Goal: Task Accomplishment & Management: Manage account settings

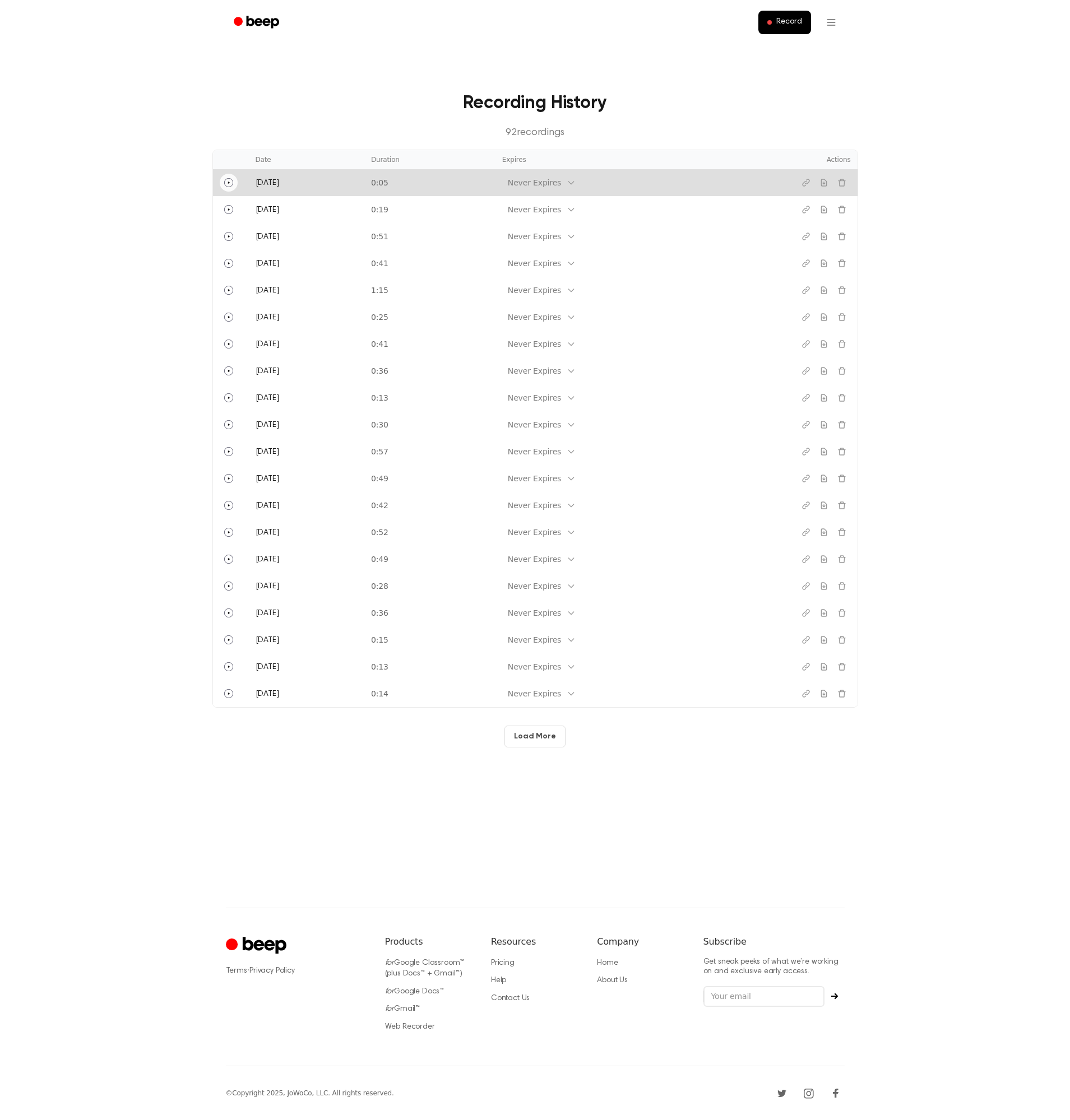
click at [228, 184] on icon "Play" at bounding box center [228, 183] width 3 height 3
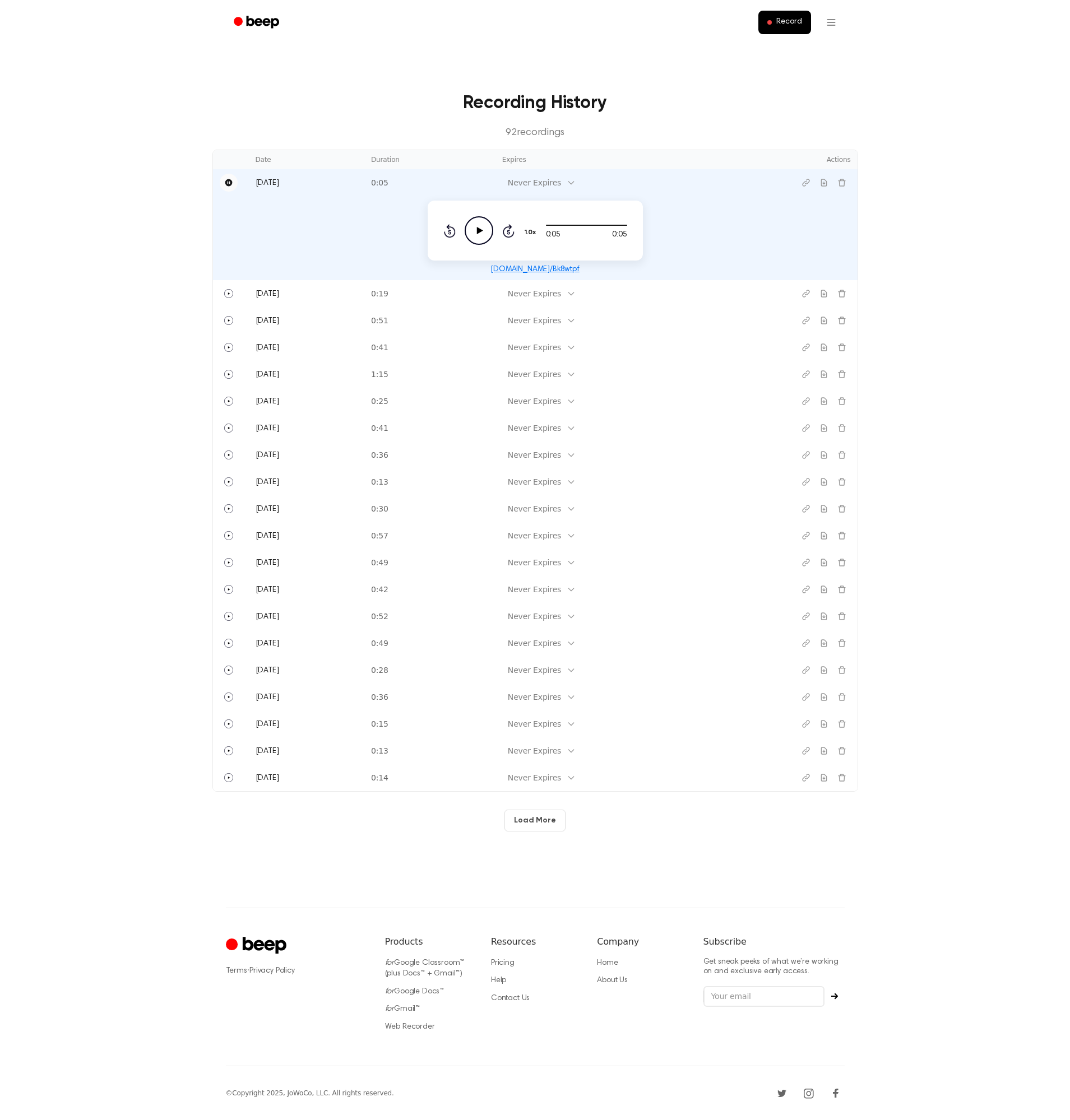
click at [234, 178] on button "Pause" at bounding box center [228, 182] width 18 height 18
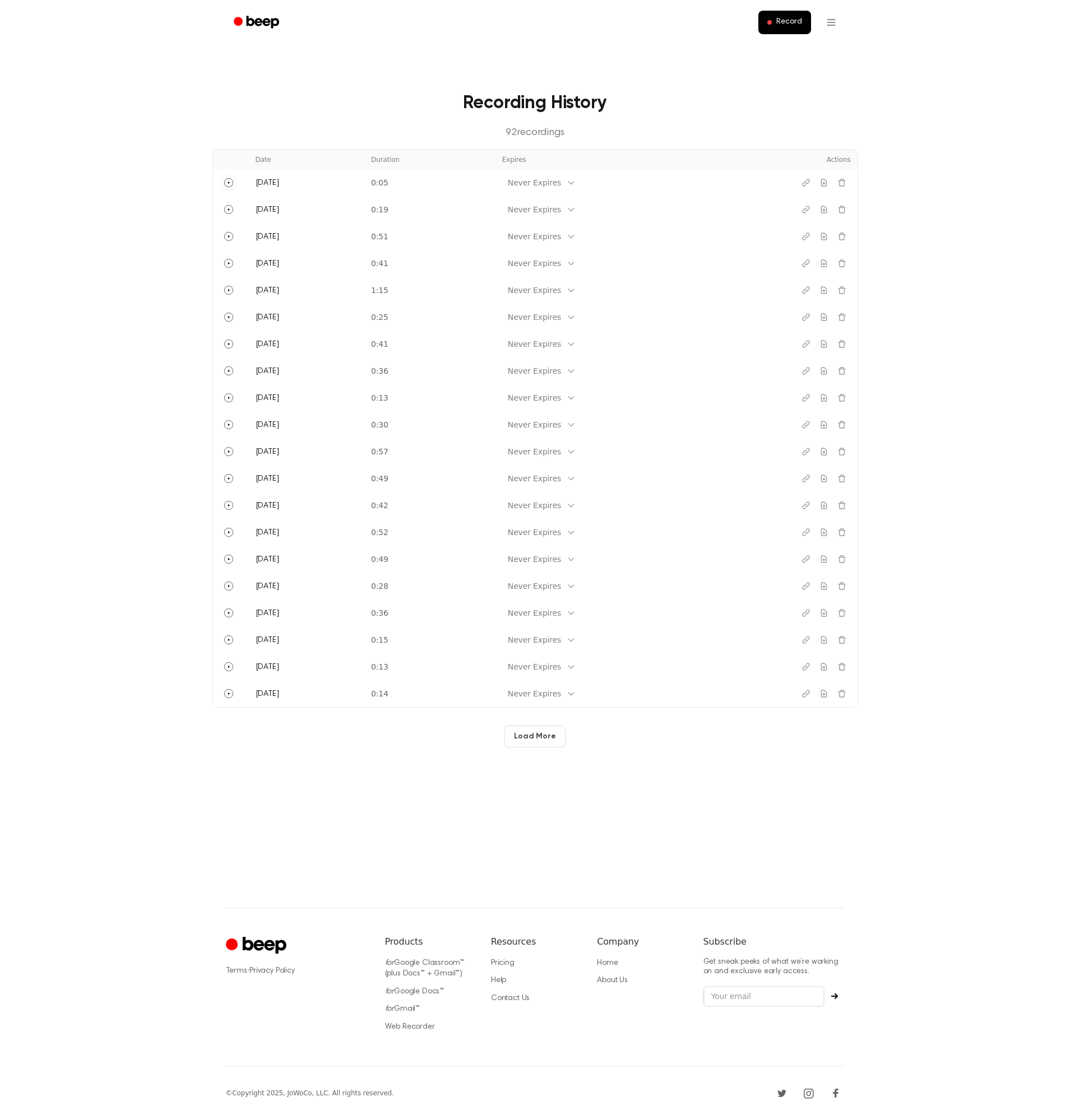
click at [231, 180] on icon "Play" at bounding box center [228, 183] width 9 height 9
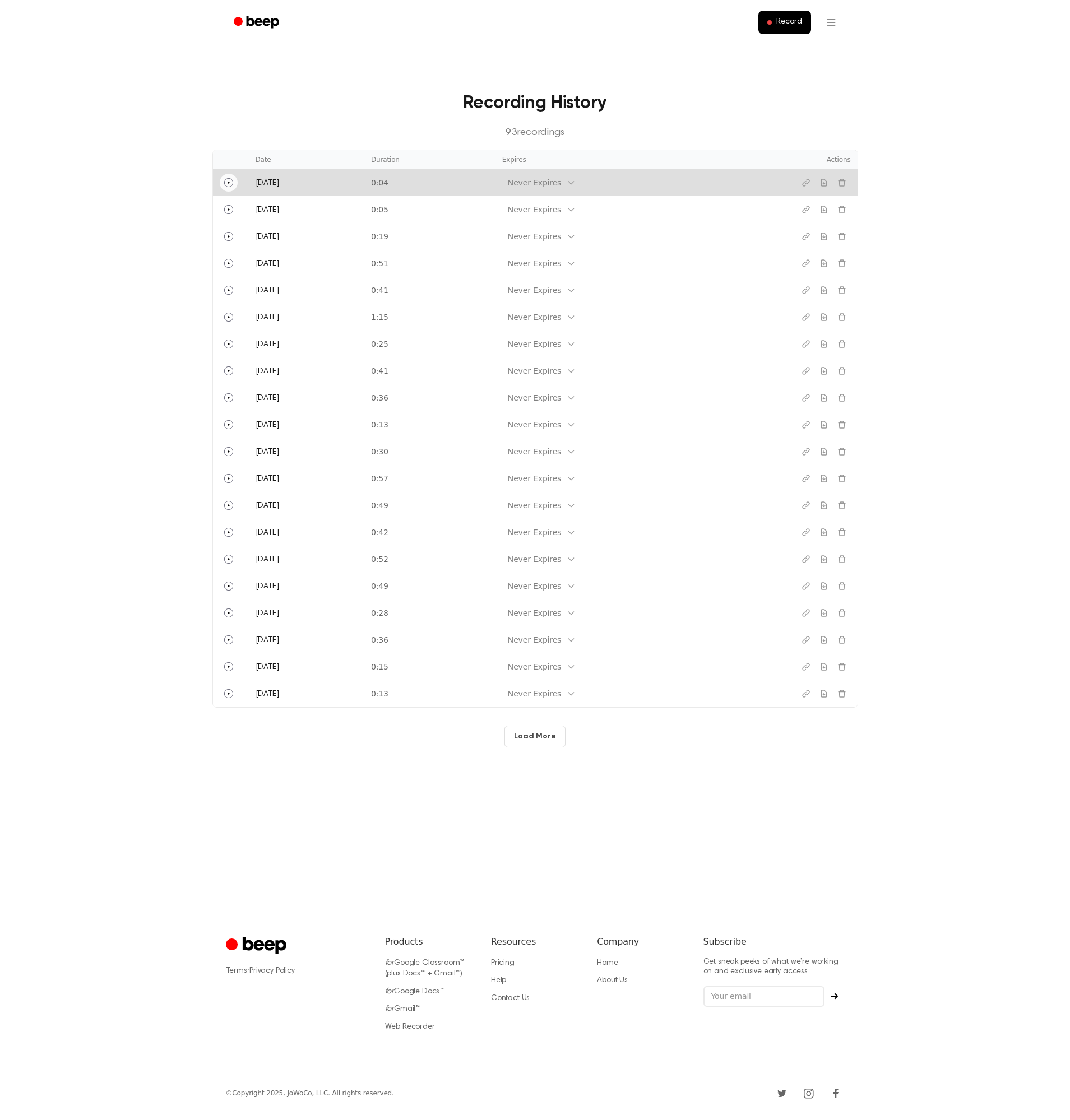
click at [231, 182] on icon "Play" at bounding box center [228, 183] width 9 height 9
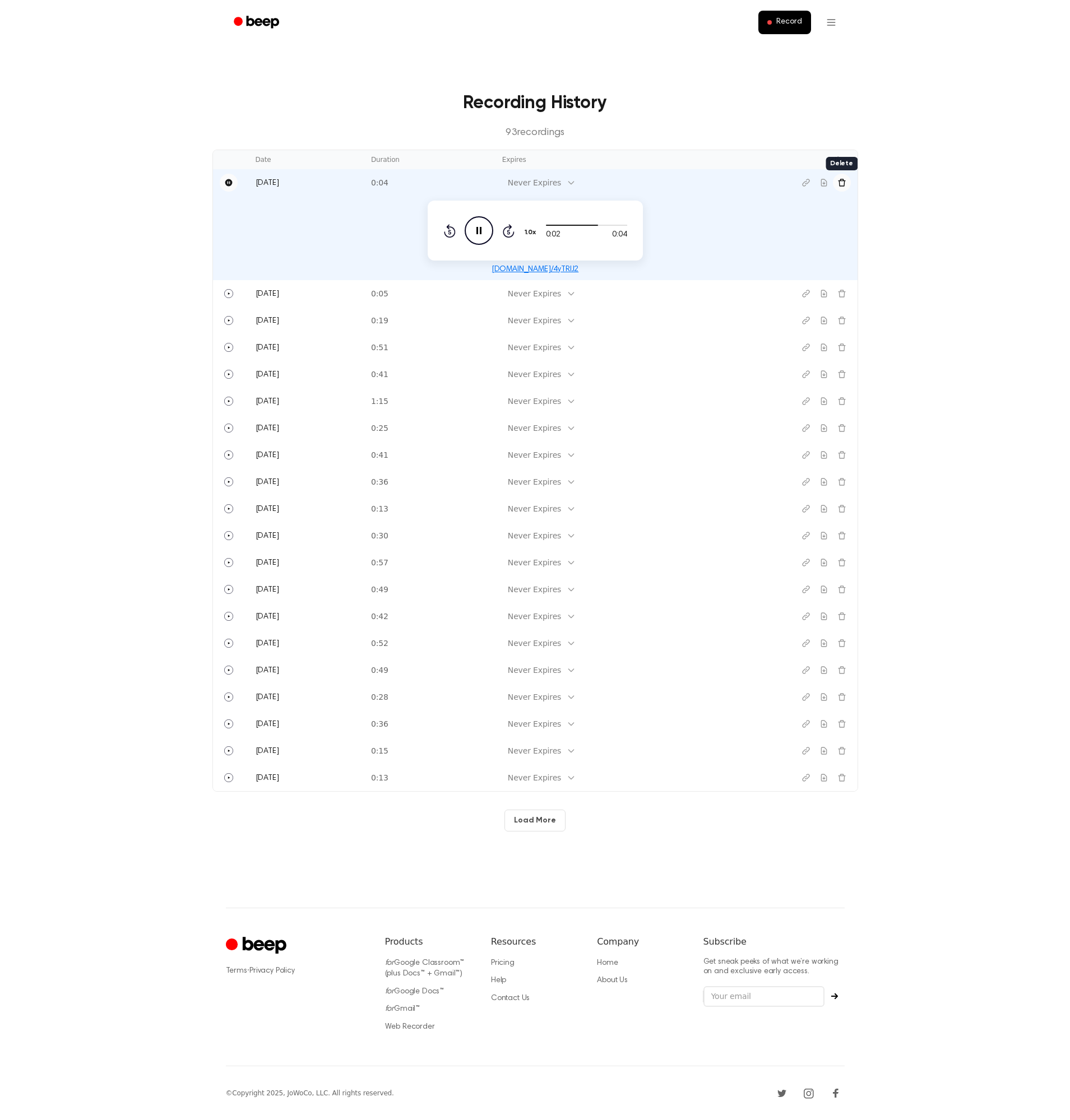
click at [842, 182] on icon "Delete recording" at bounding box center [842, 183] width 9 height 9
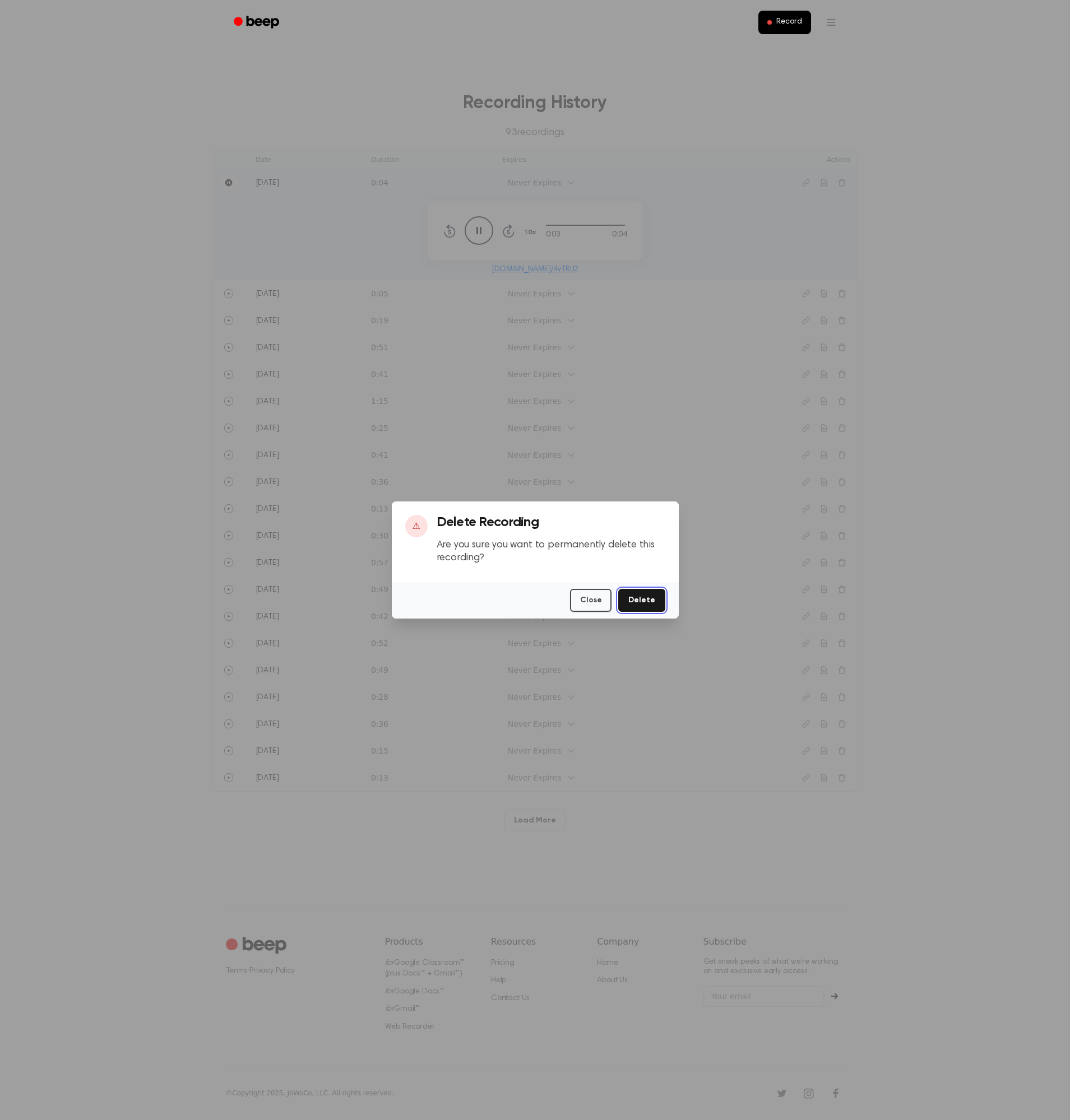
click at [661, 594] on button "Delete" at bounding box center [641, 600] width 47 height 23
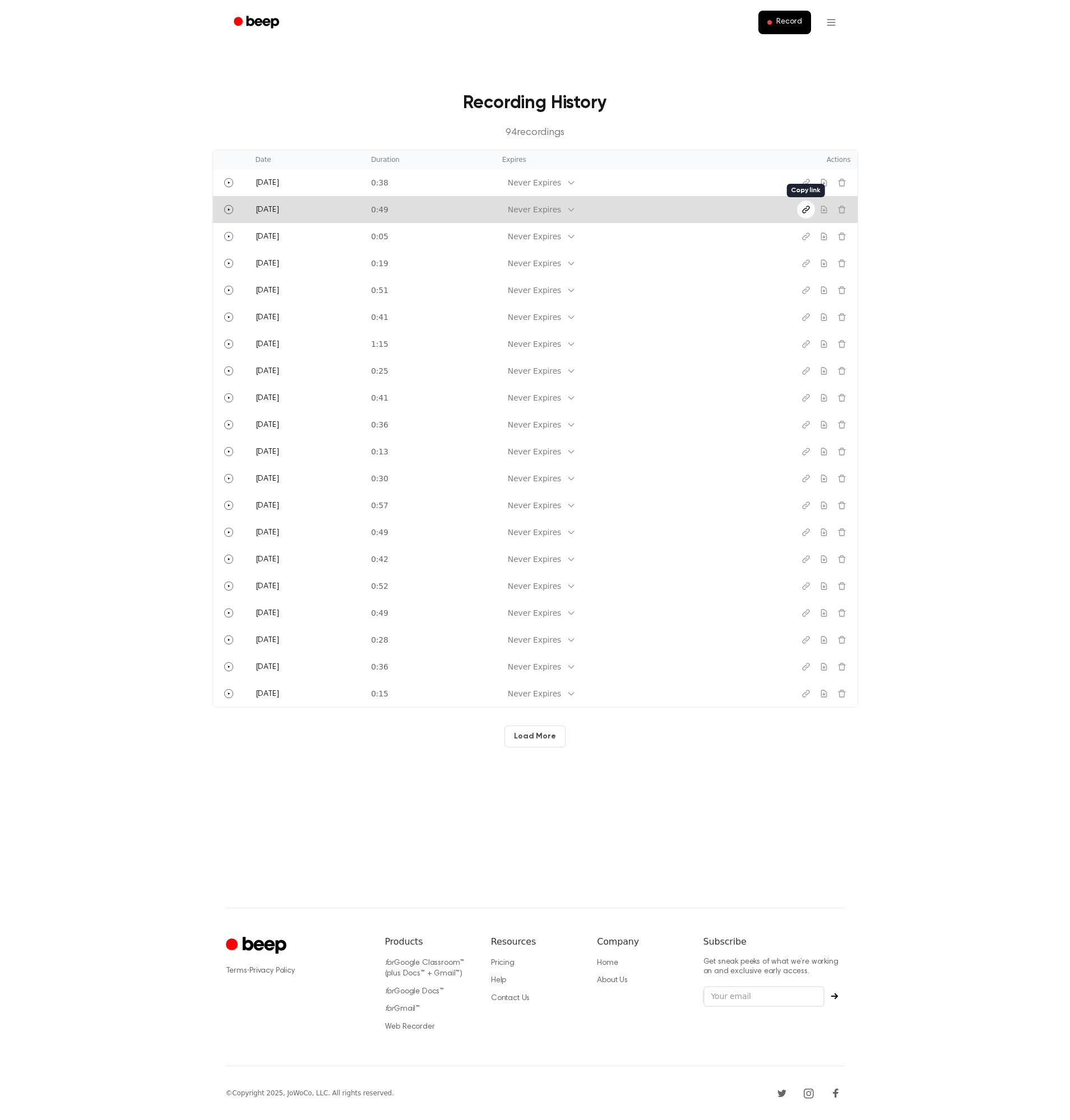
click at [805, 209] on icon "Copy link" at bounding box center [805, 210] width 7 height 7
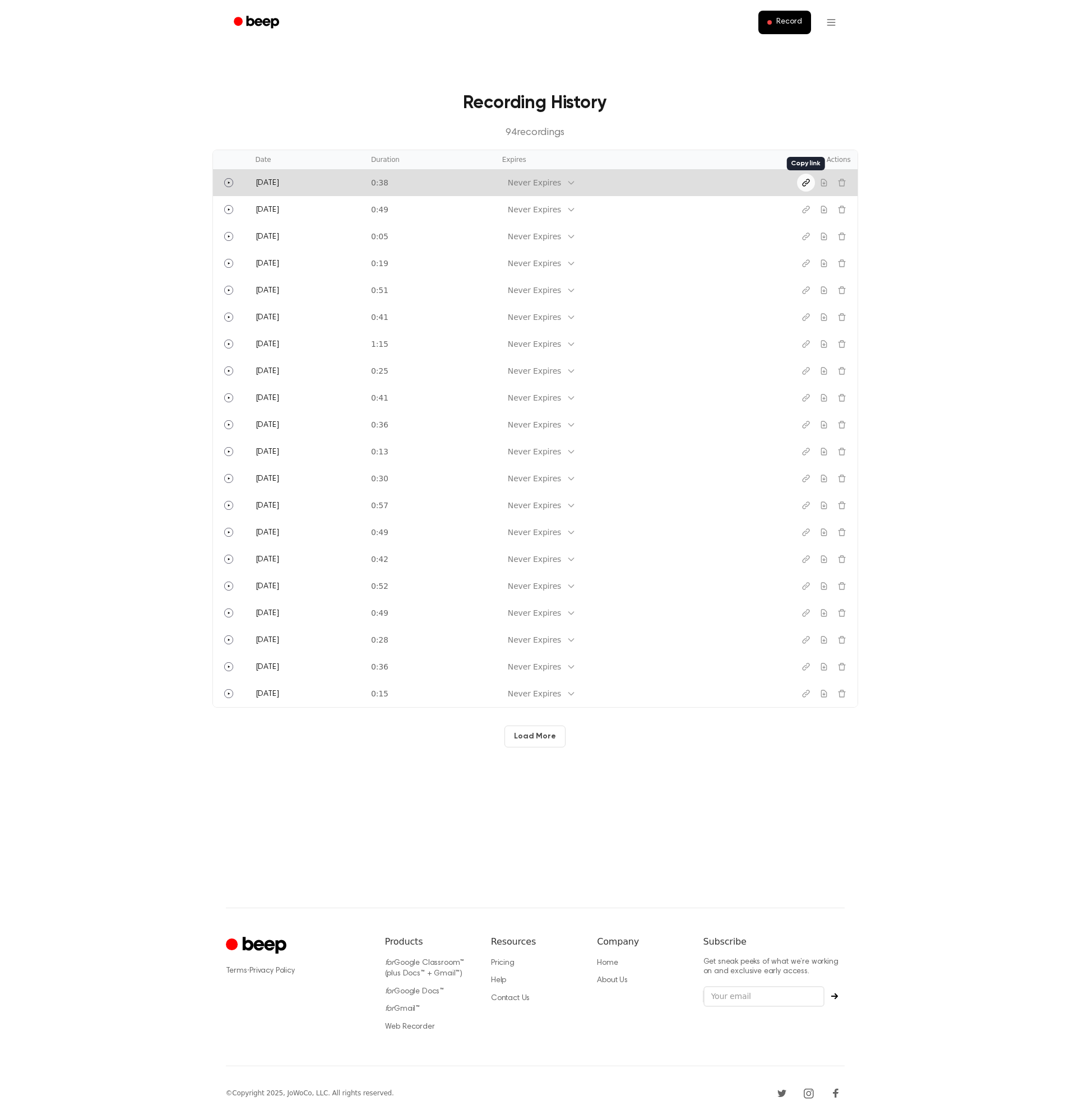
click at [804, 184] on icon "Copy link" at bounding box center [805, 183] width 7 height 7
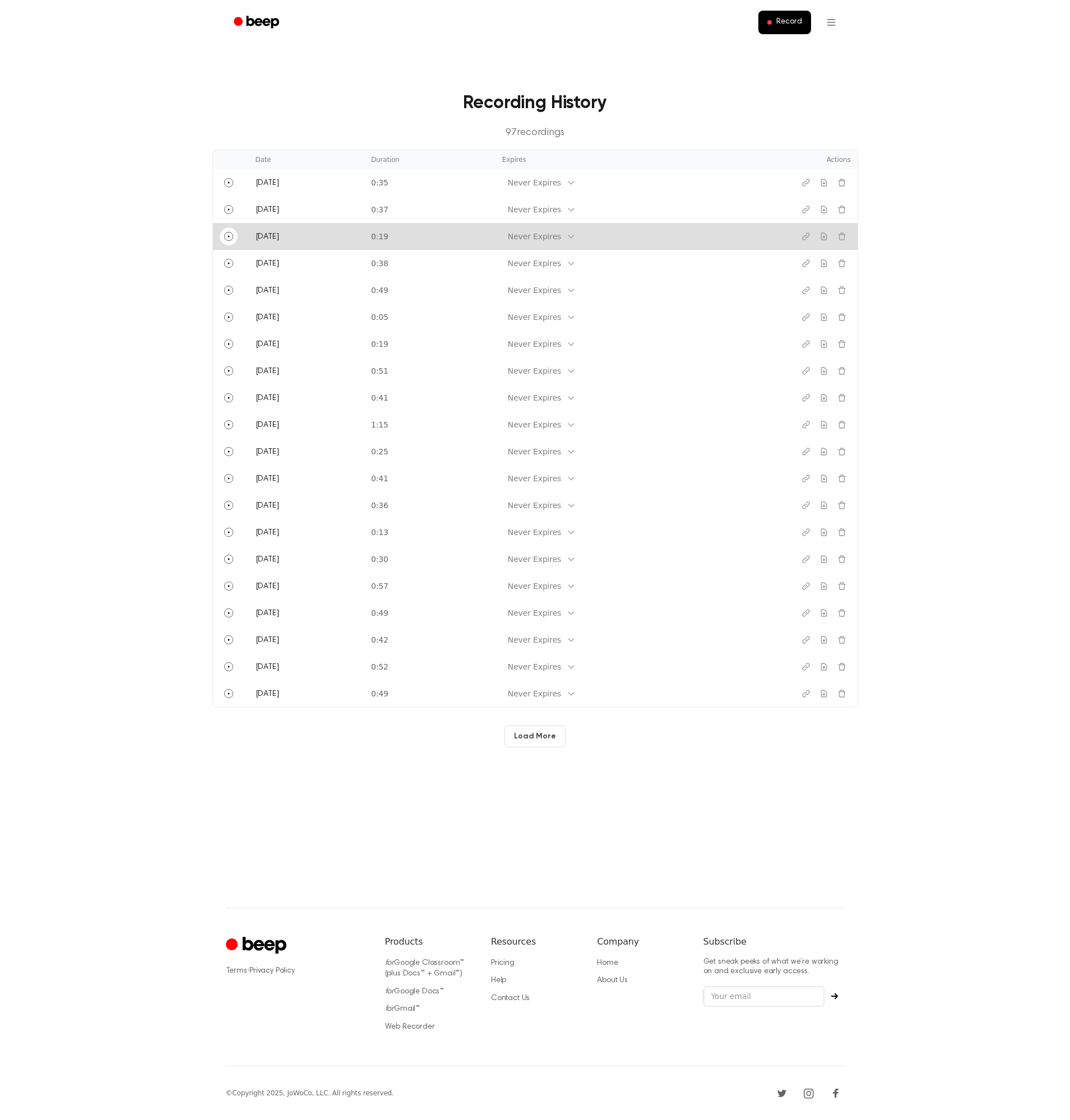
click at [233, 236] on button "Play" at bounding box center [228, 236] width 18 height 18
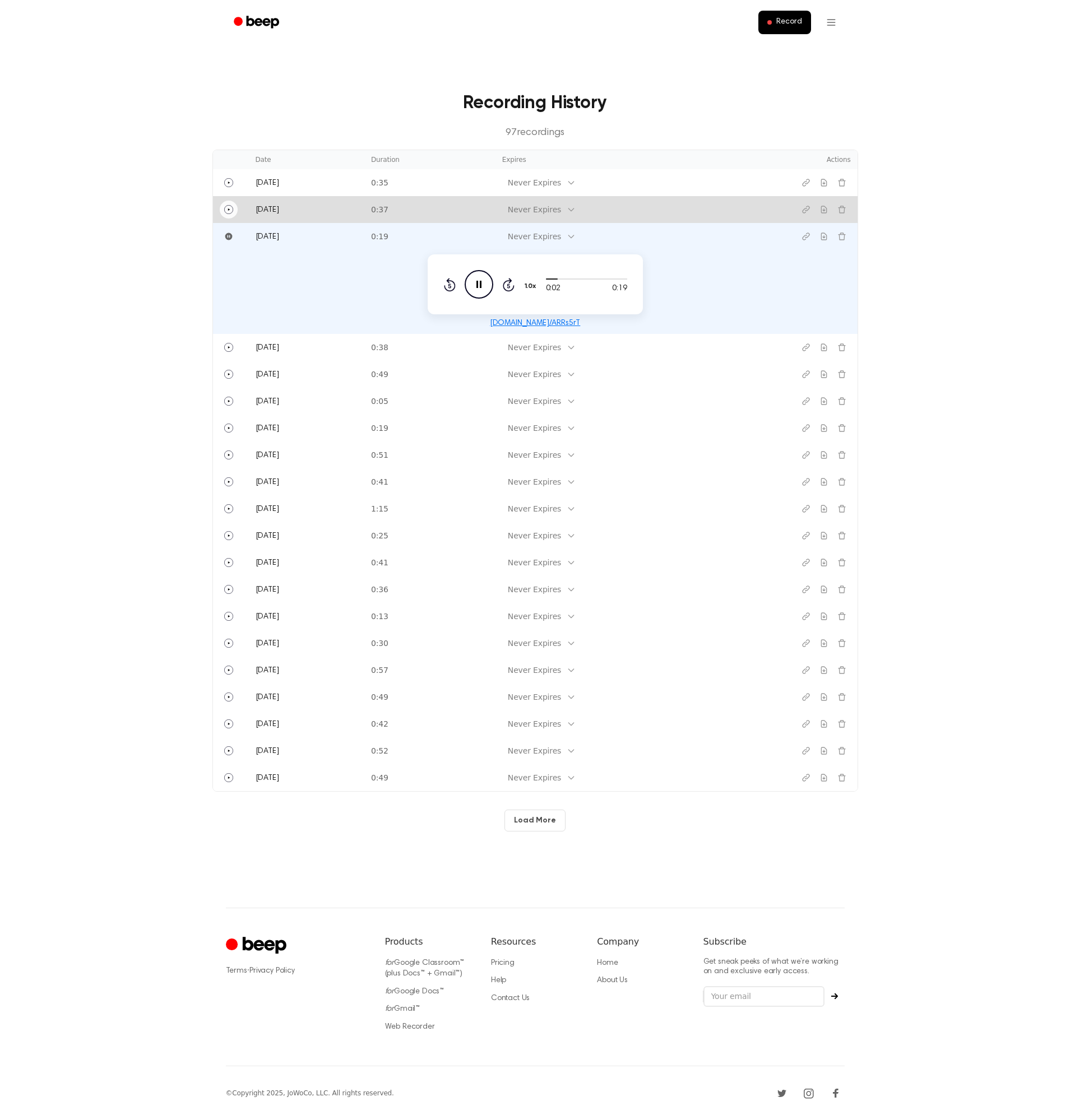
click at [229, 210] on icon "Play" at bounding box center [228, 210] width 9 height 9
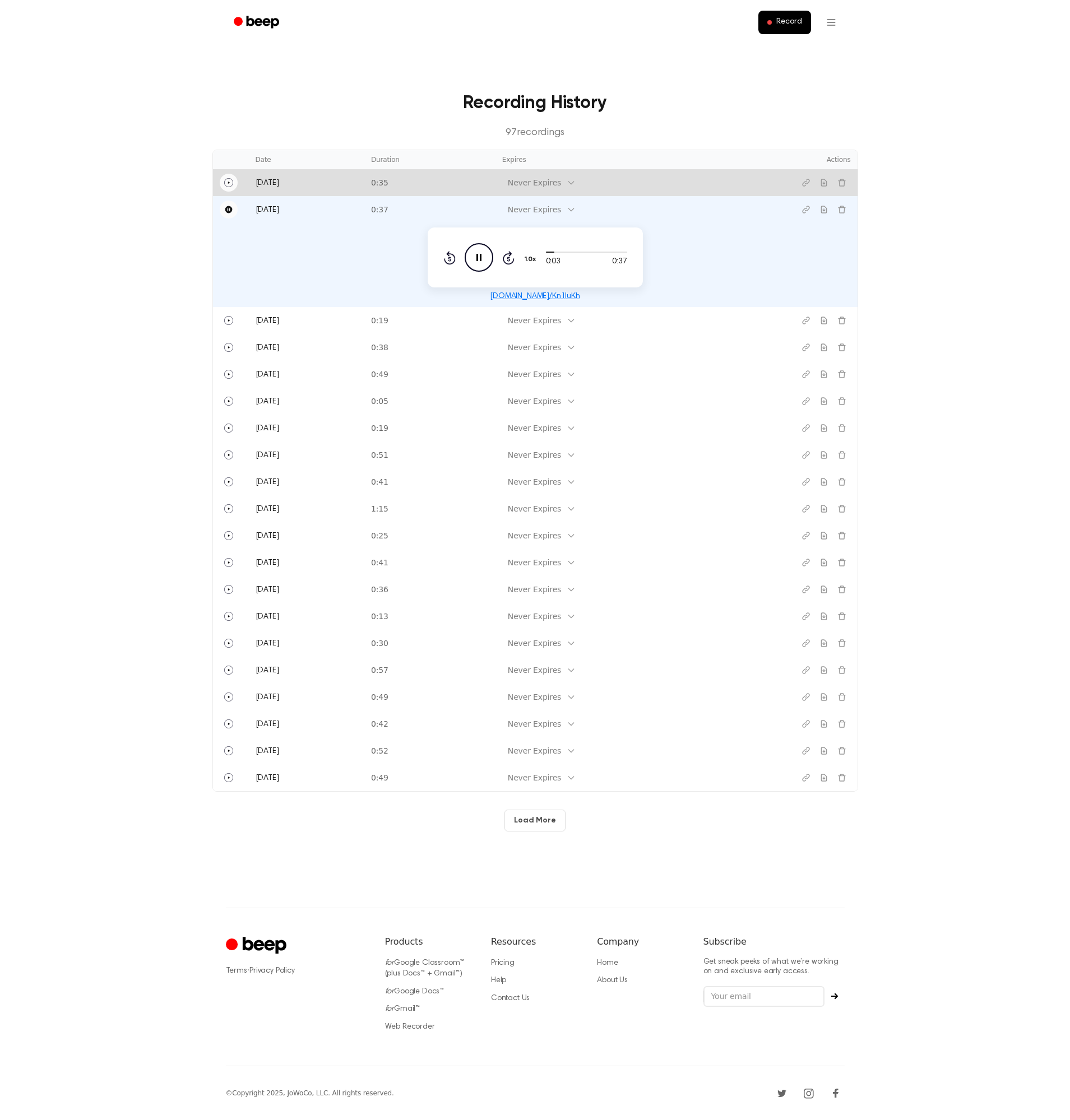
click at [231, 182] on icon "Play" at bounding box center [228, 183] width 9 height 9
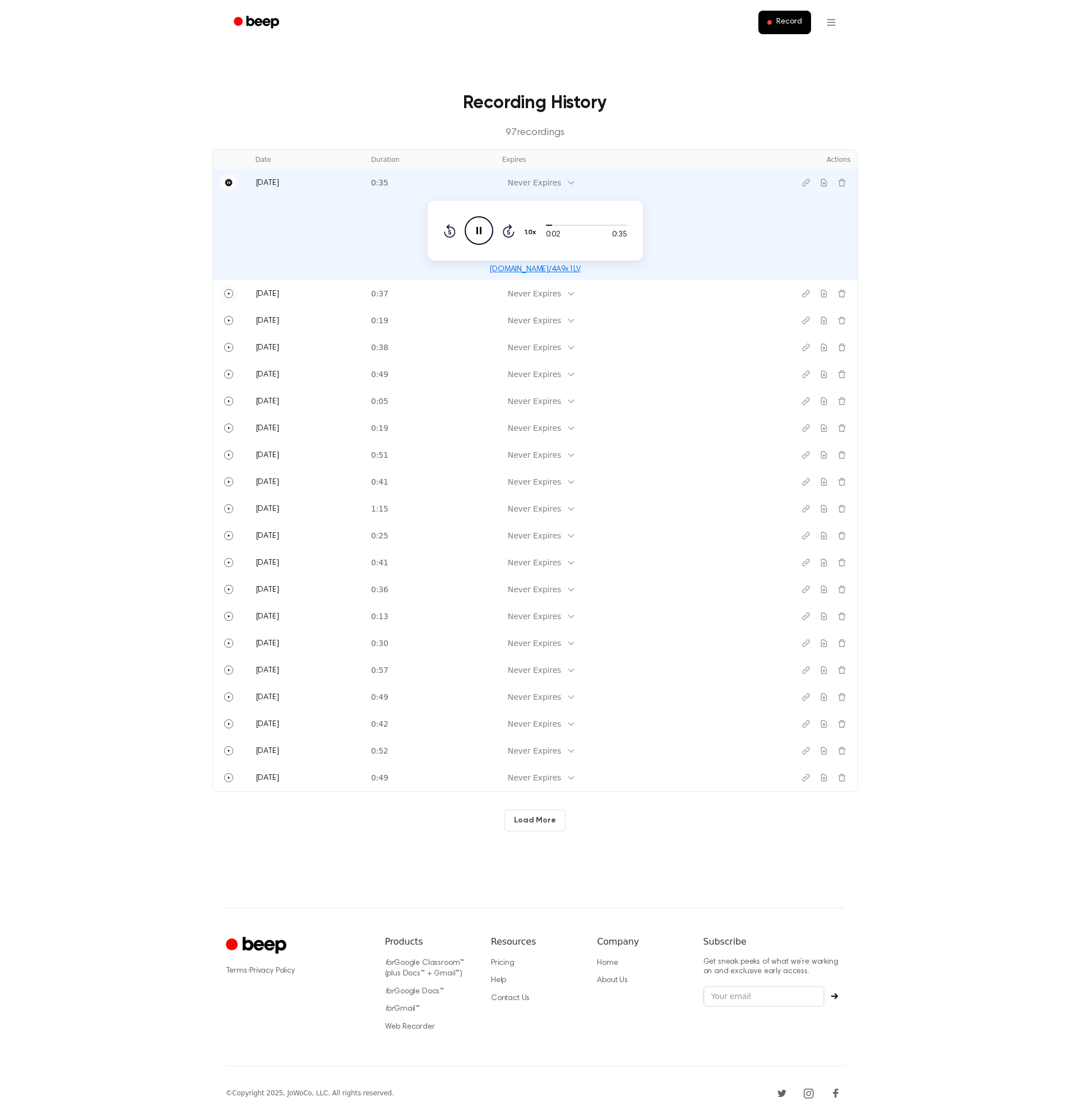
click at [231, 182] on icon "Pause" at bounding box center [228, 183] width 7 height 7
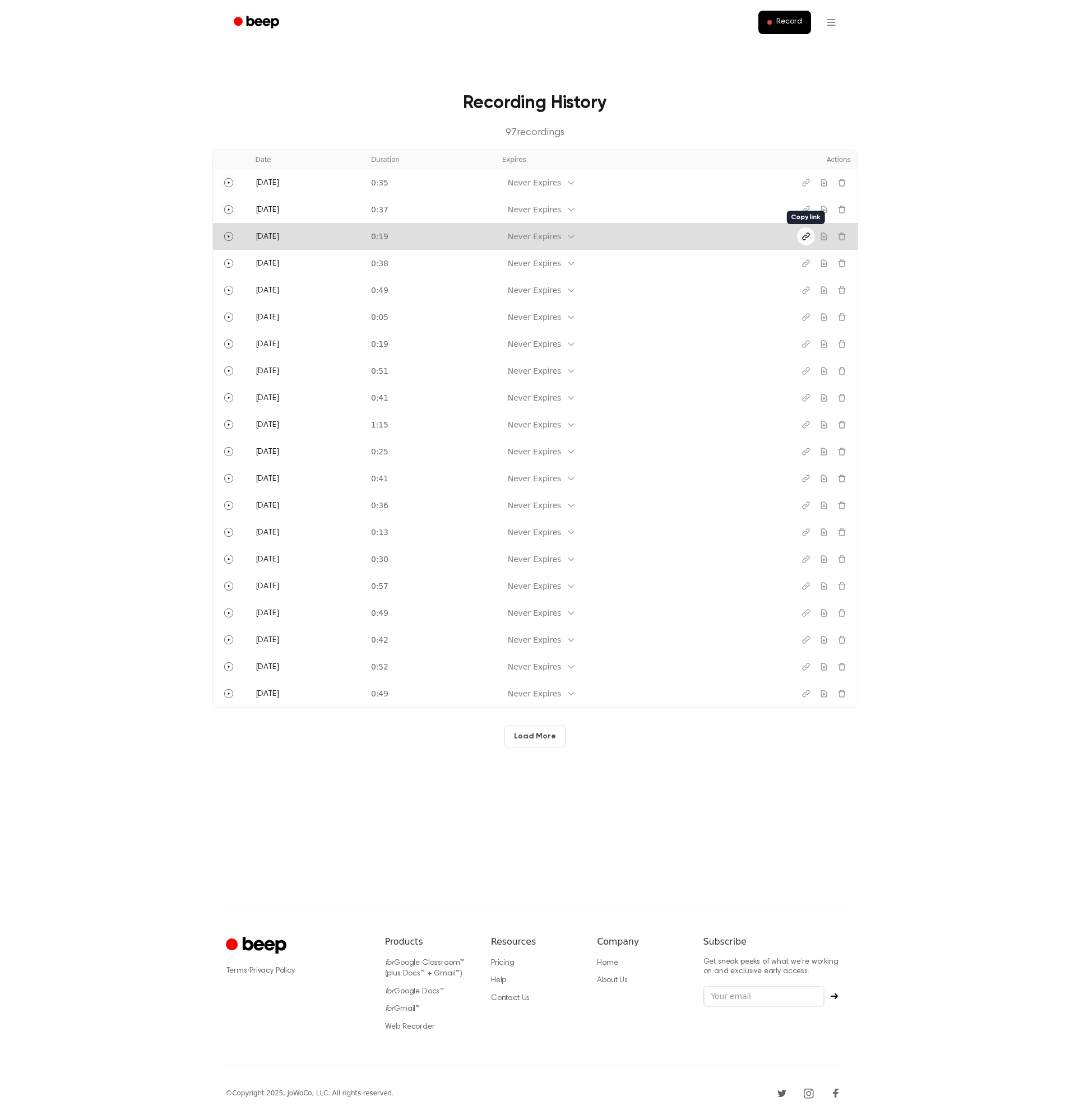
click at [804, 235] on icon "Copy link" at bounding box center [805, 236] width 9 height 9
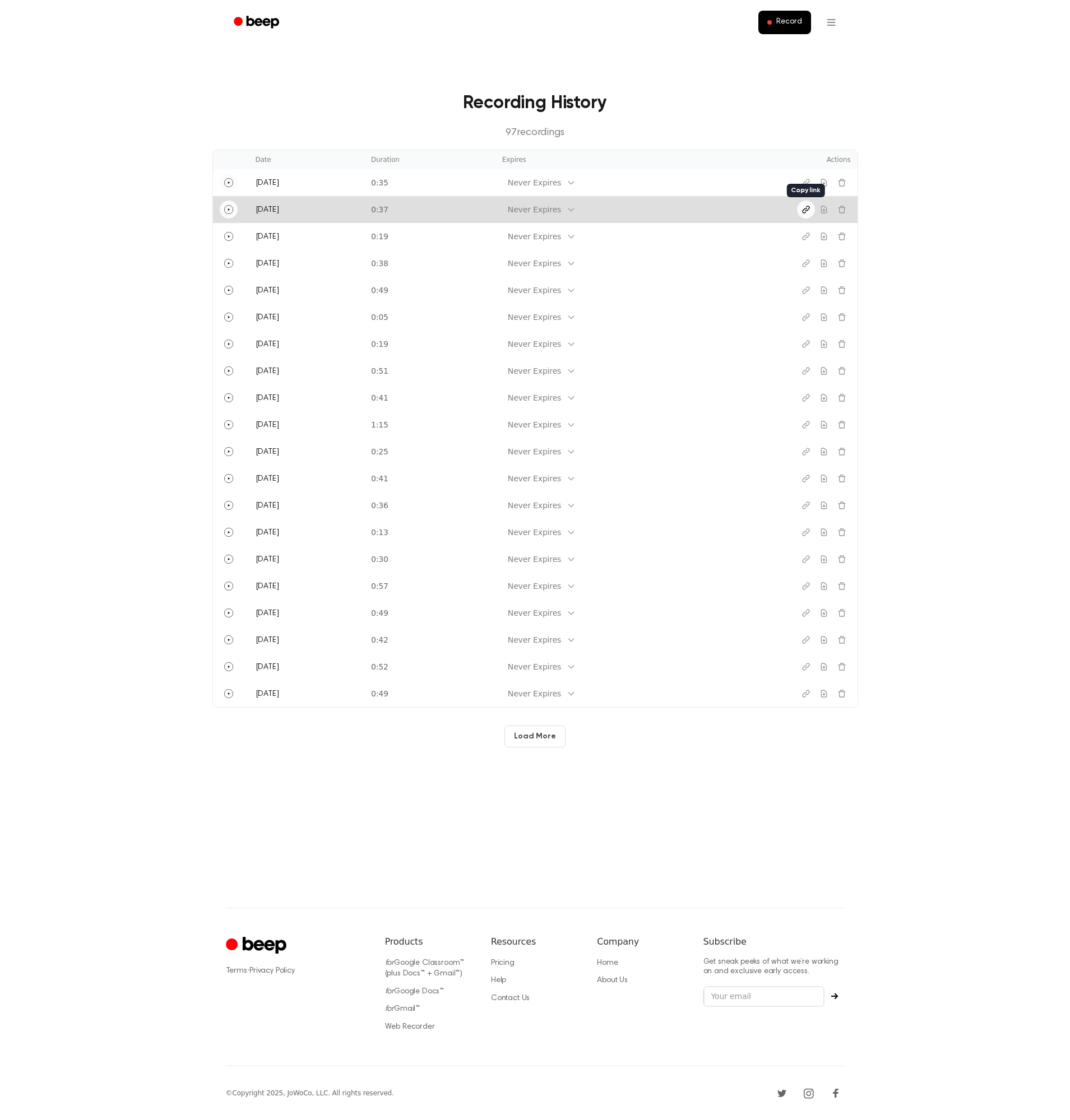
click at [799, 208] on button "Copy link" at bounding box center [805, 210] width 18 height 18
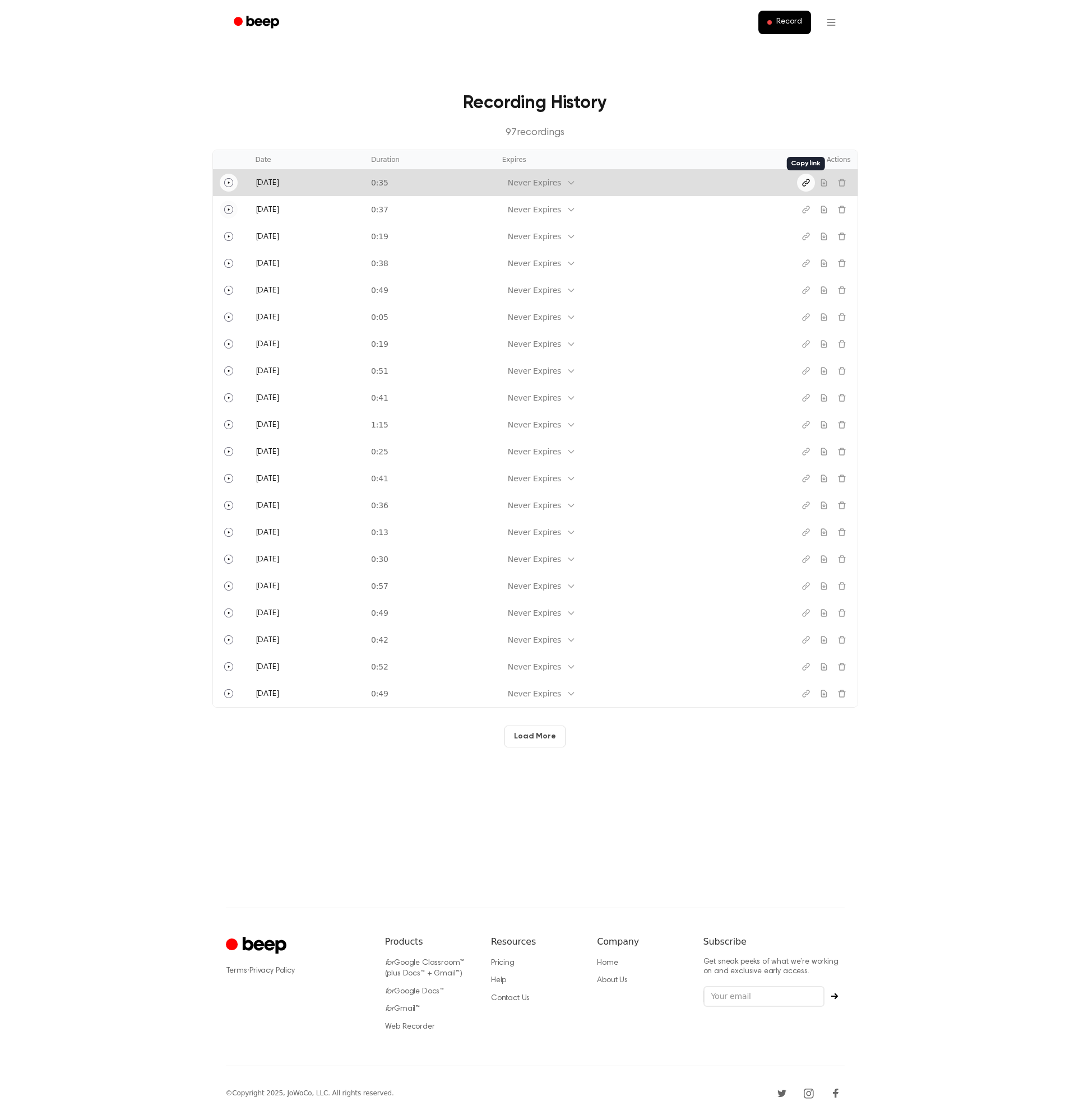
click at [799, 179] on button "Copy link" at bounding box center [805, 182] width 18 height 18
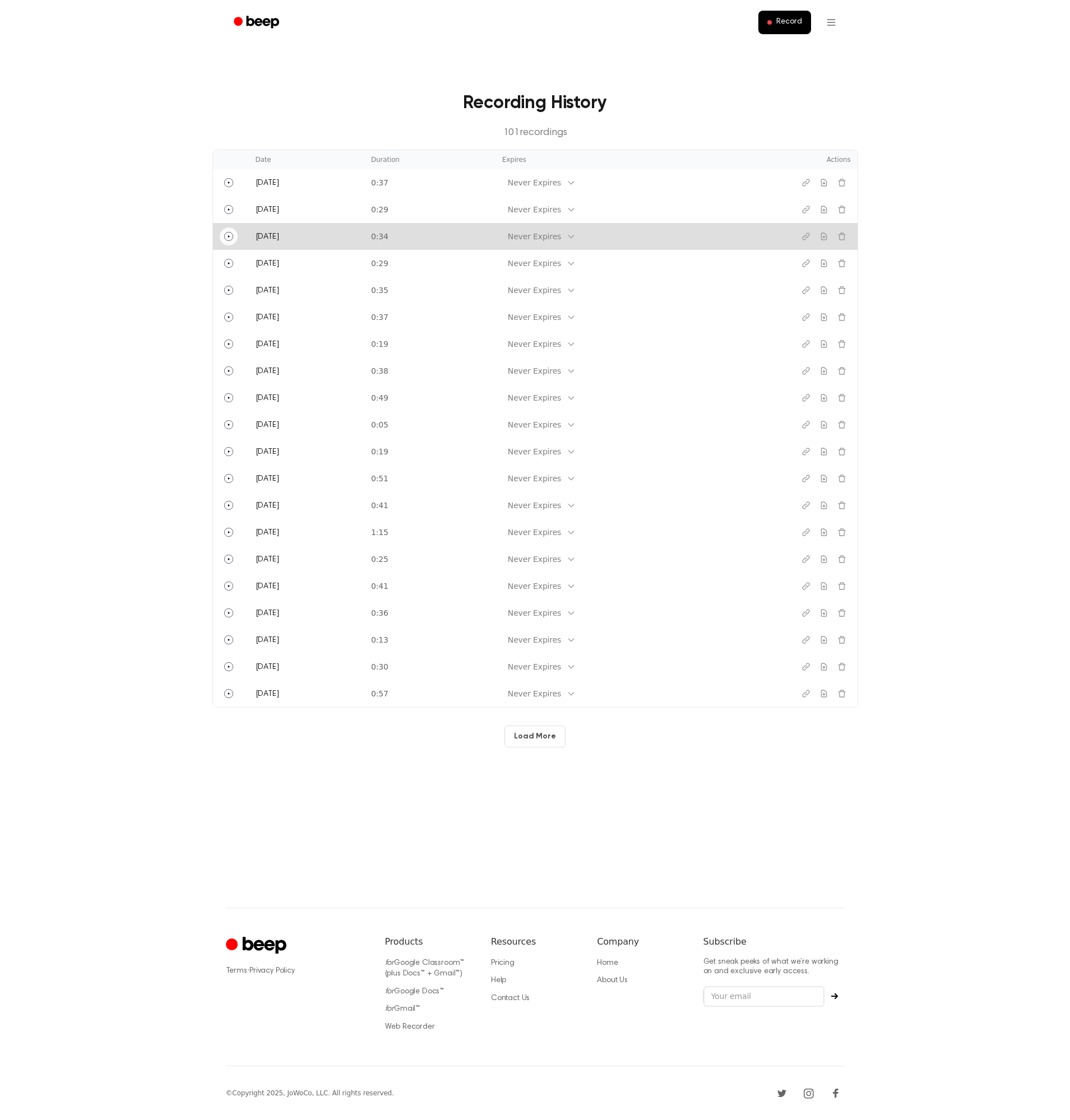
click at [227, 235] on icon "Play" at bounding box center [228, 236] width 9 height 9
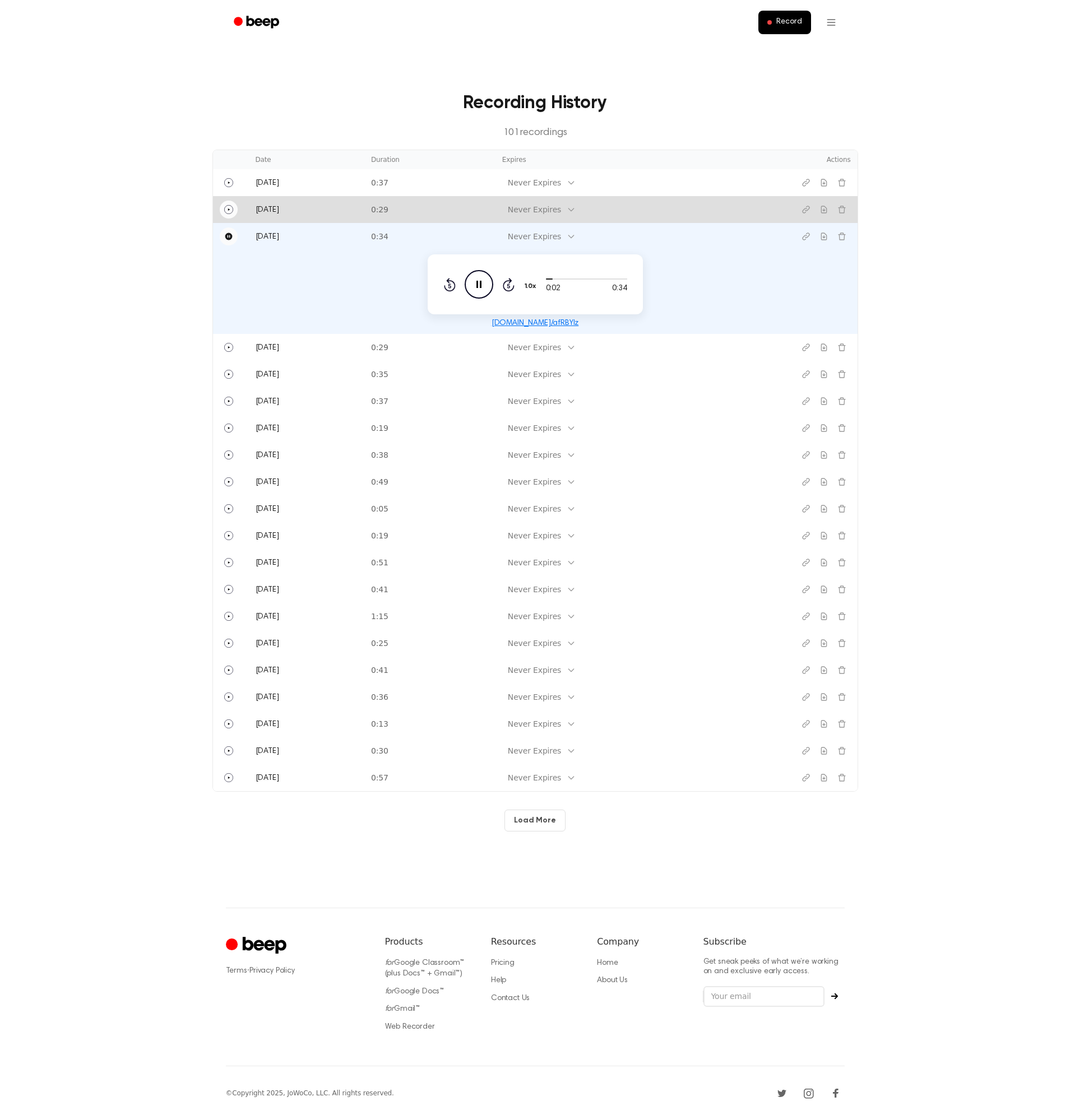
click at [227, 211] on icon "Play" at bounding box center [228, 210] width 9 height 9
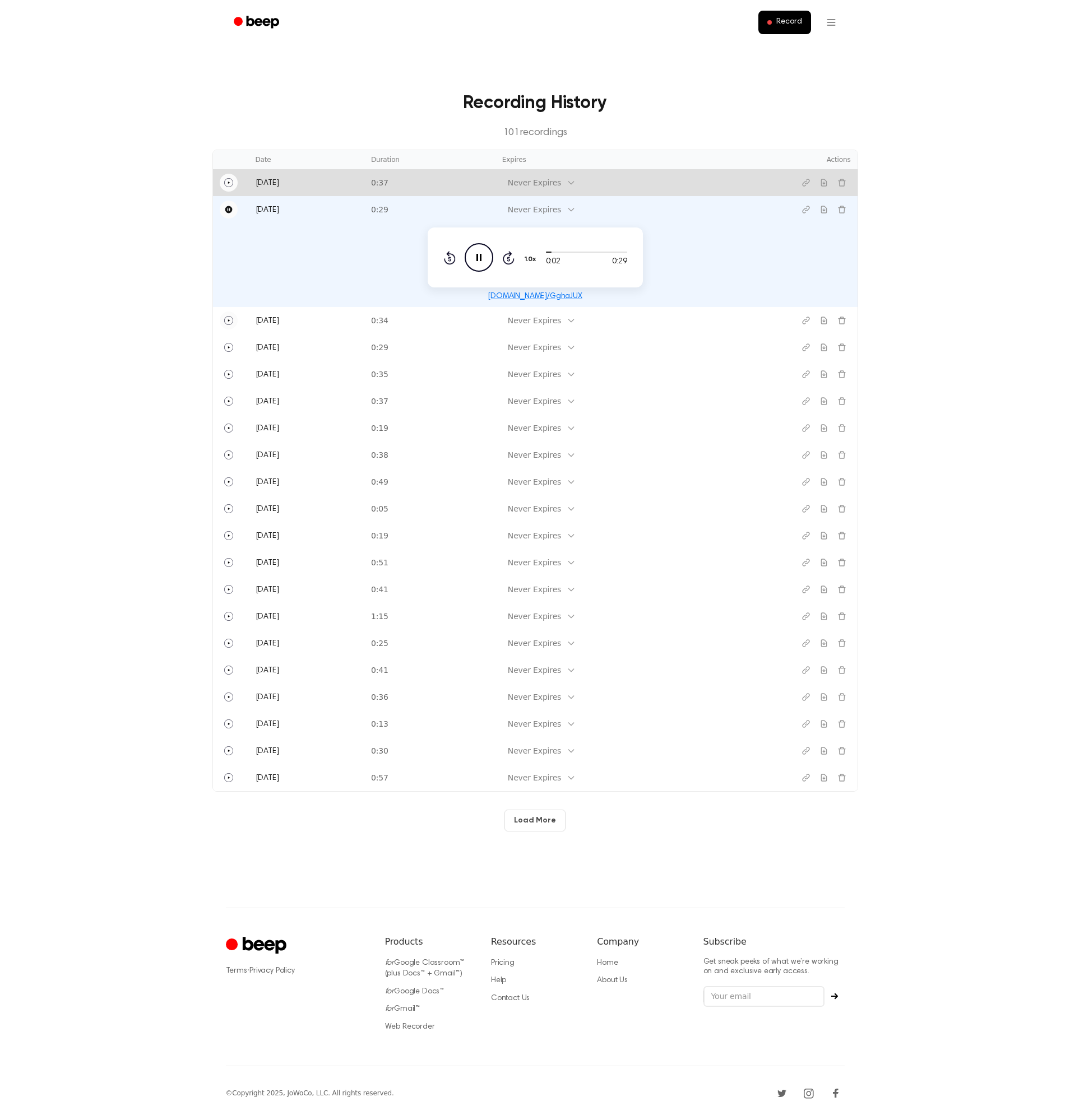
click at [228, 185] on icon "Play" at bounding box center [228, 183] width 9 height 9
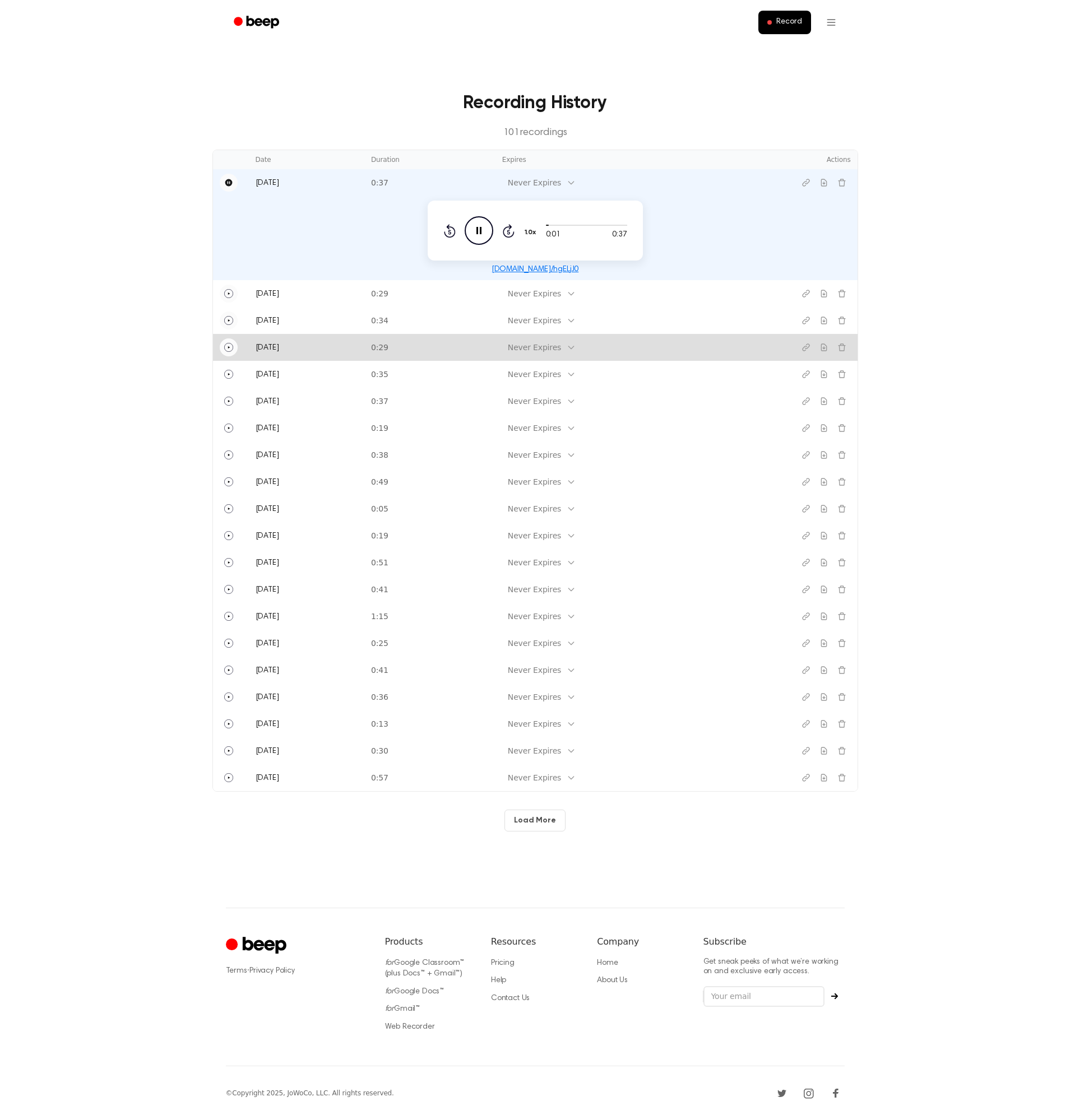
click at [229, 347] on icon "Play" at bounding box center [228, 347] width 9 height 9
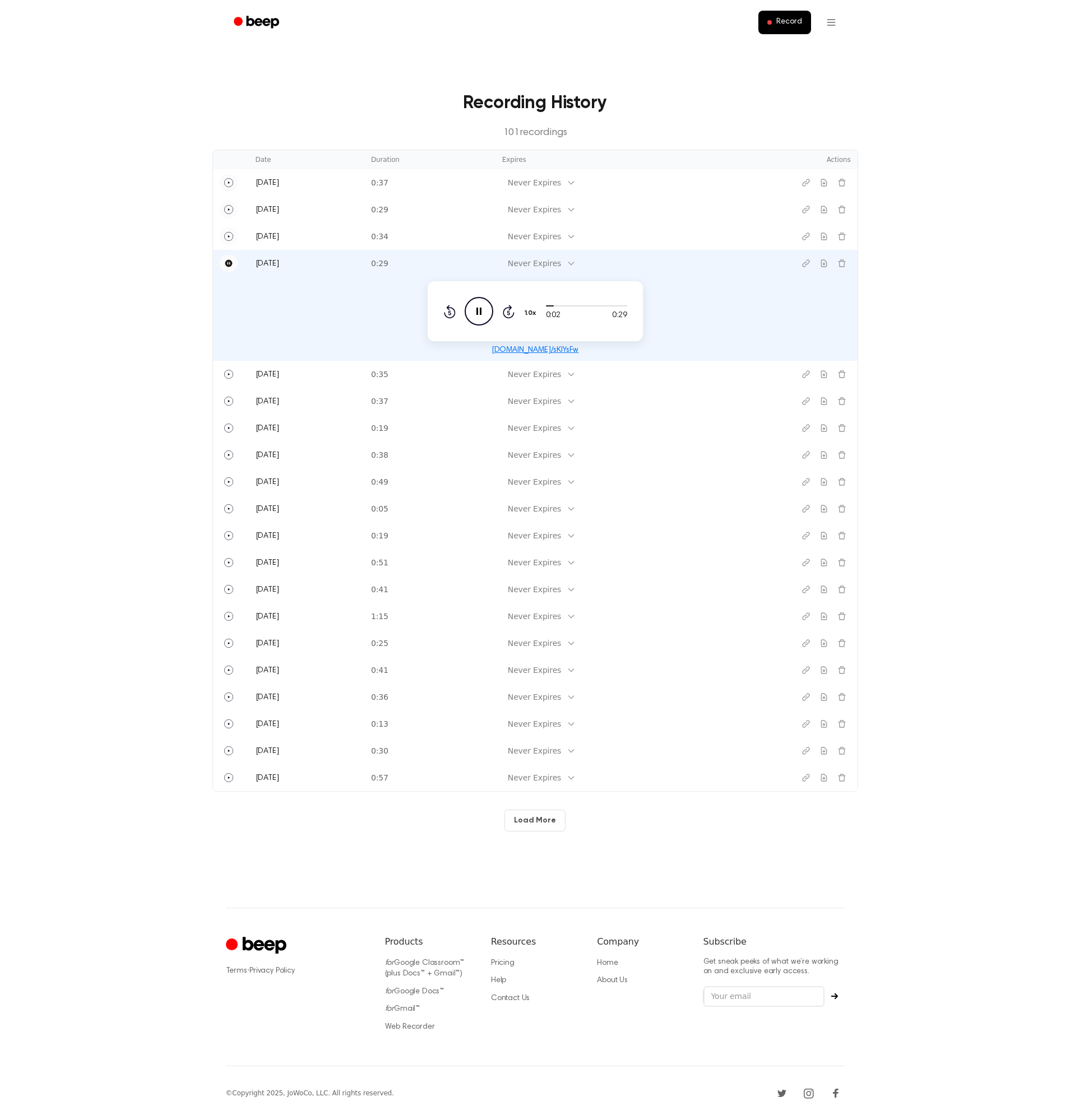
click at [228, 263] on icon "Pause" at bounding box center [228, 264] width 7 height 7
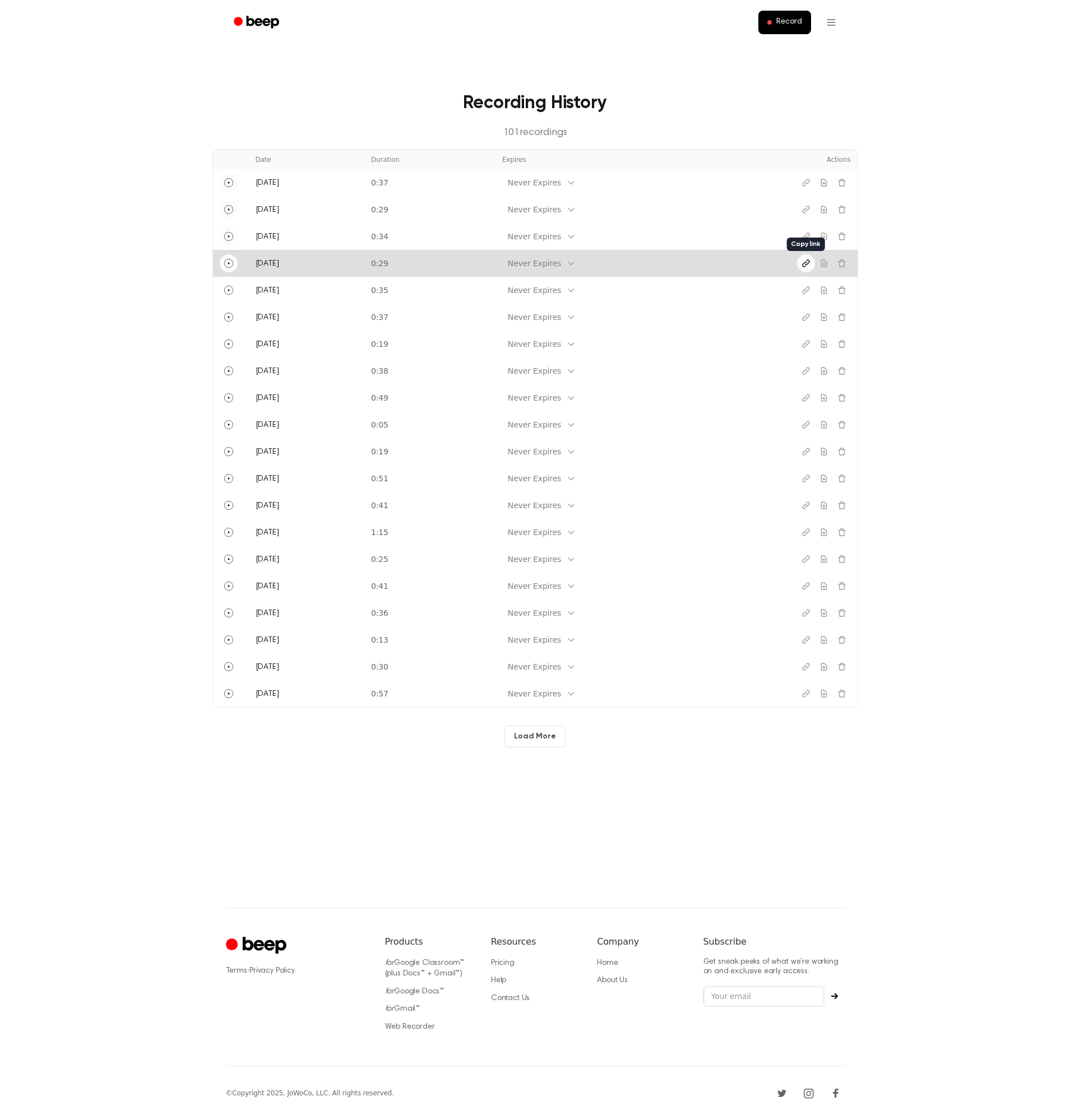
click at [806, 261] on icon "Copy link" at bounding box center [805, 263] width 9 height 9
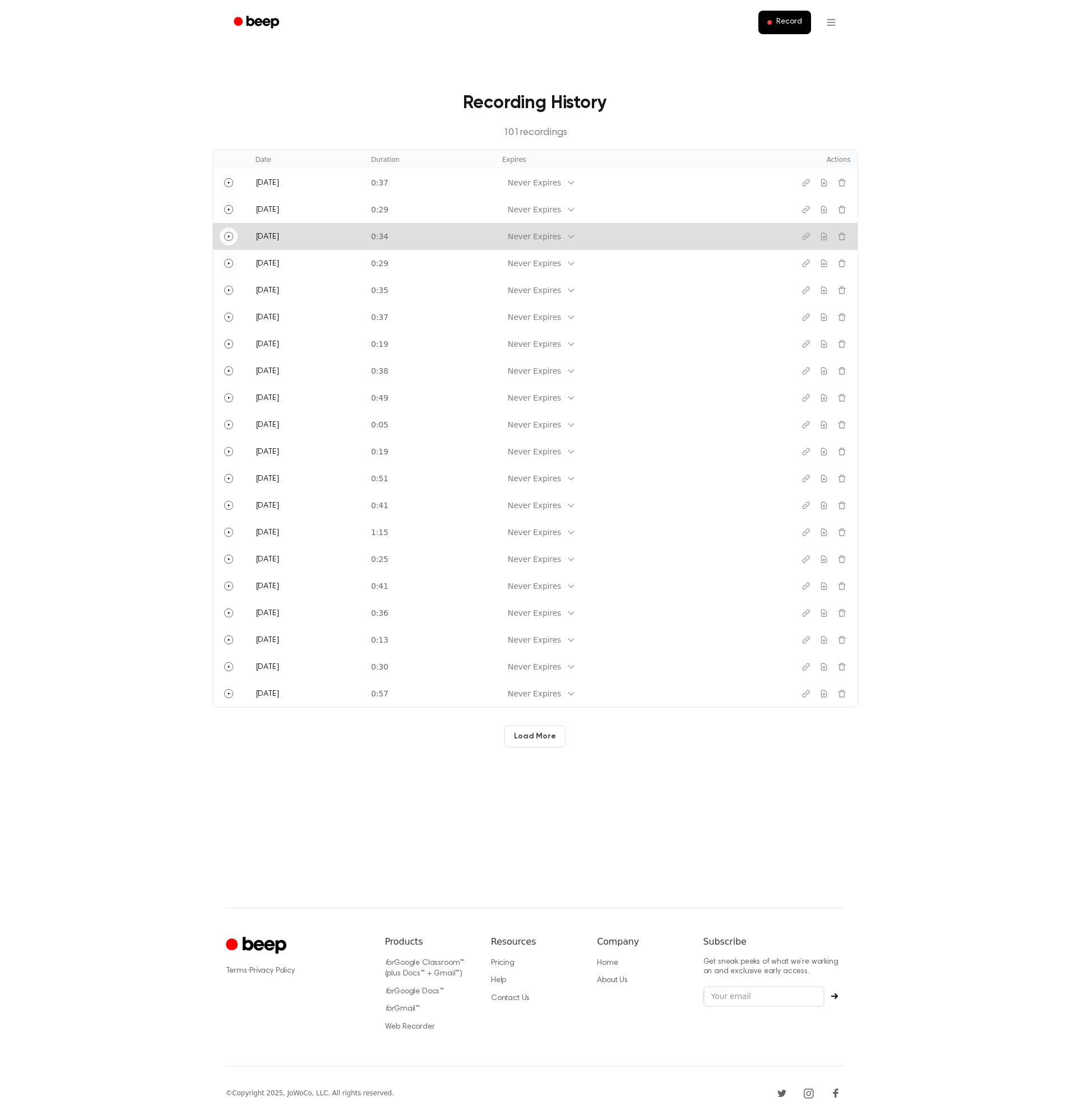
click at [228, 240] on icon "Play" at bounding box center [228, 236] width 9 height 9
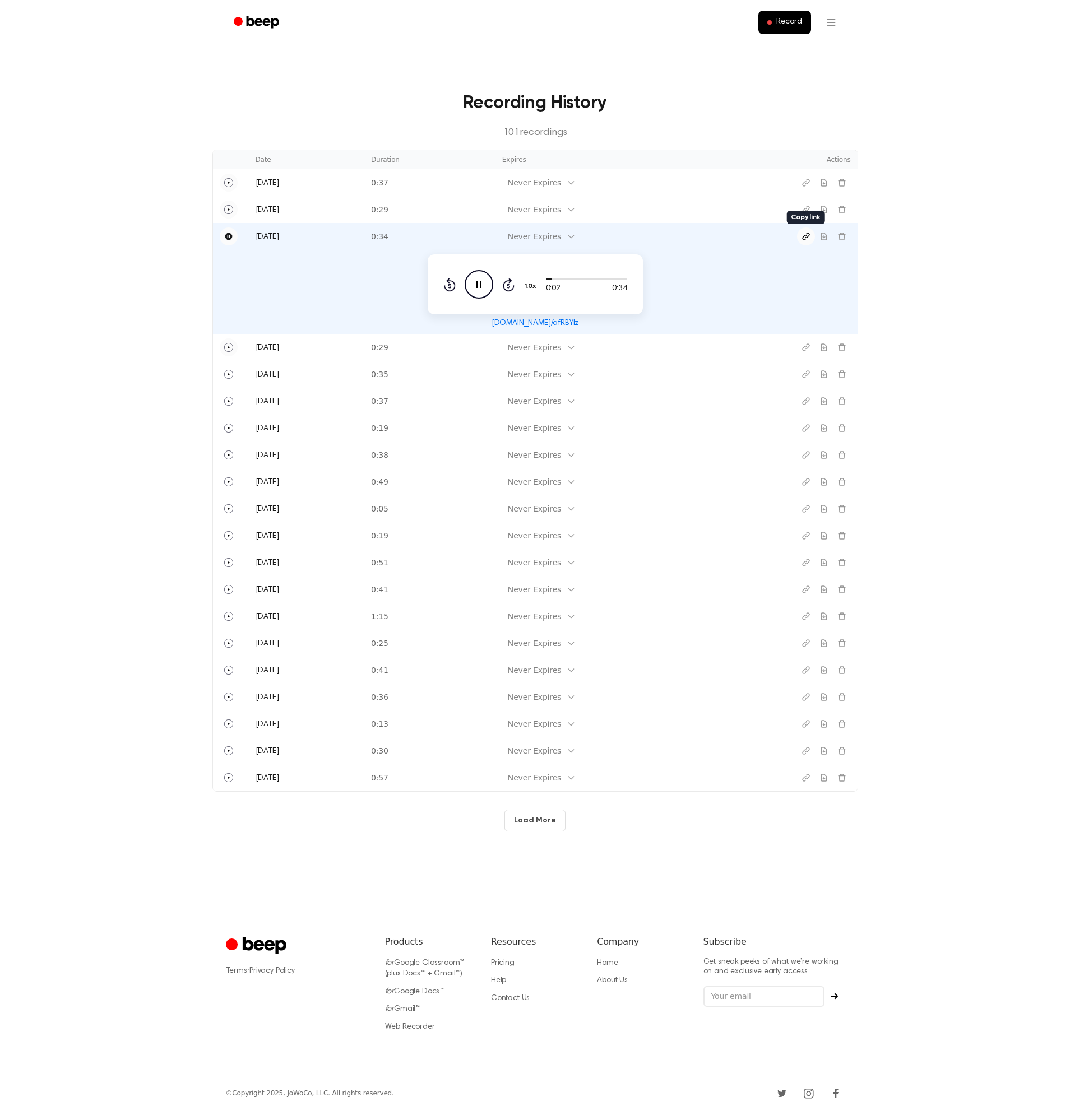
click at [806, 235] on icon "Copy link" at bounding box center [805, 236] width 9 height 9
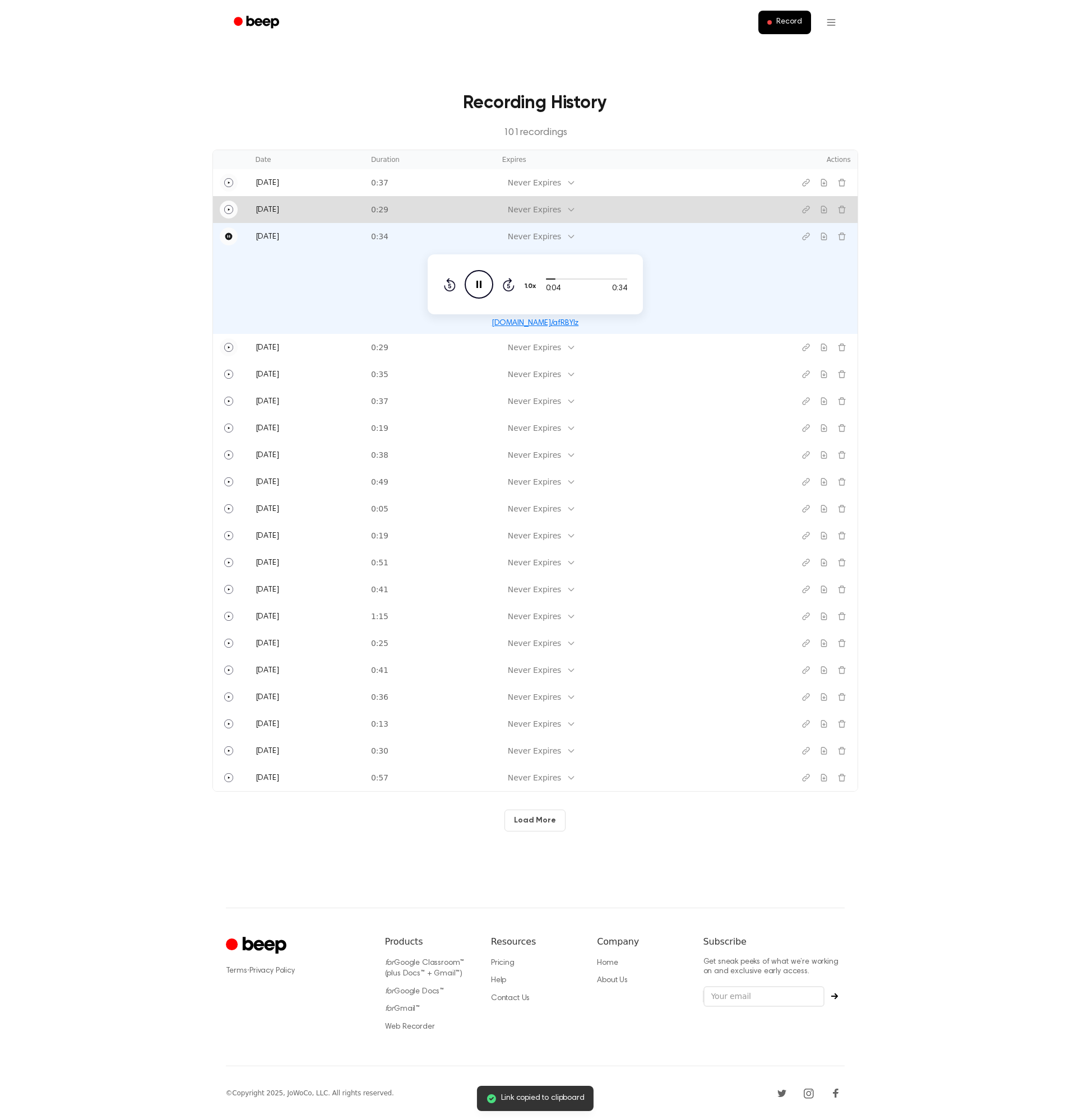
click at [221, 210] on button "Play" at bounding box center [228, 210] width 18 height 18
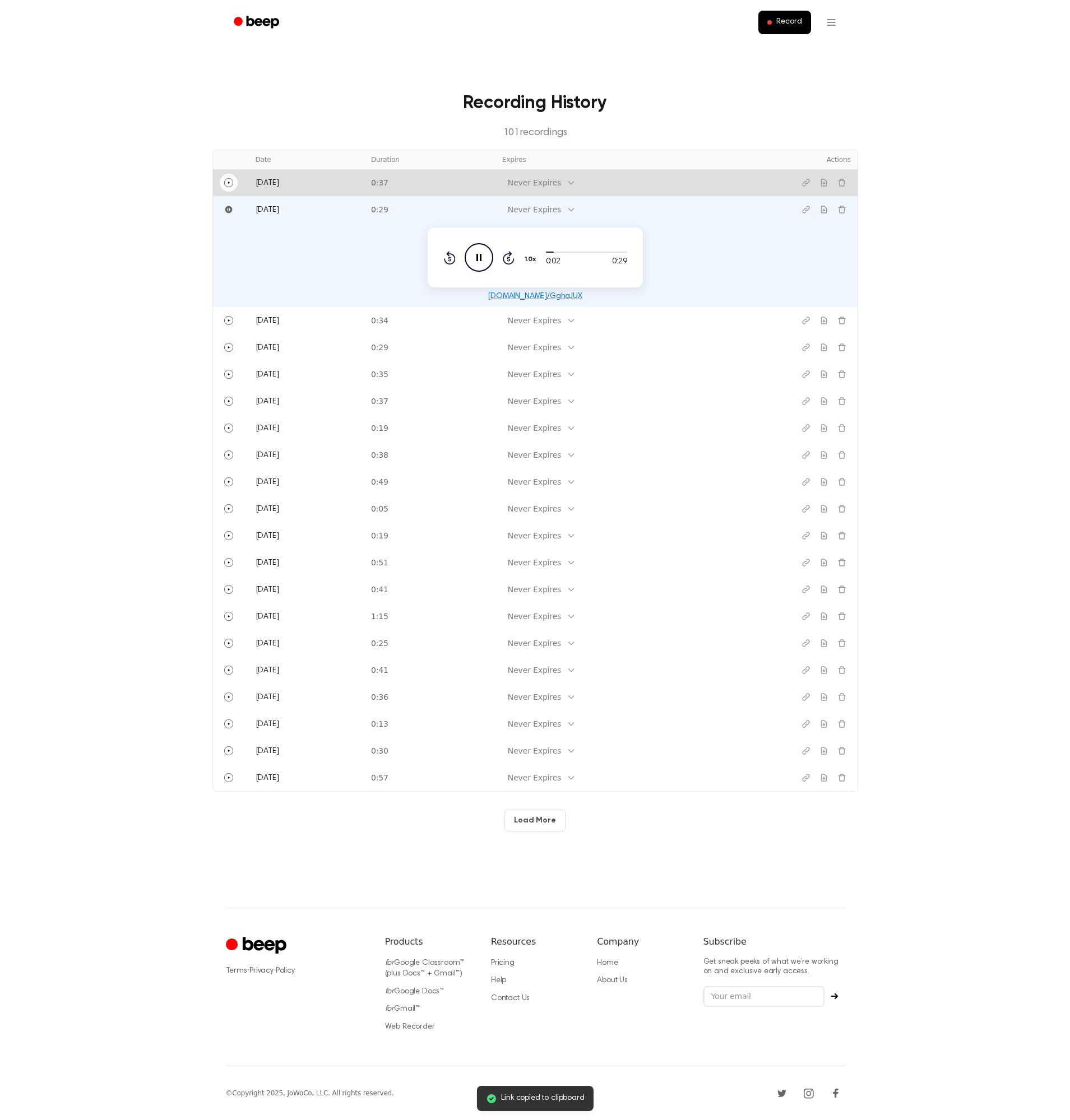
click at [231, 173] on button "Play" at bounding box center [228, 182] width 18 height 18
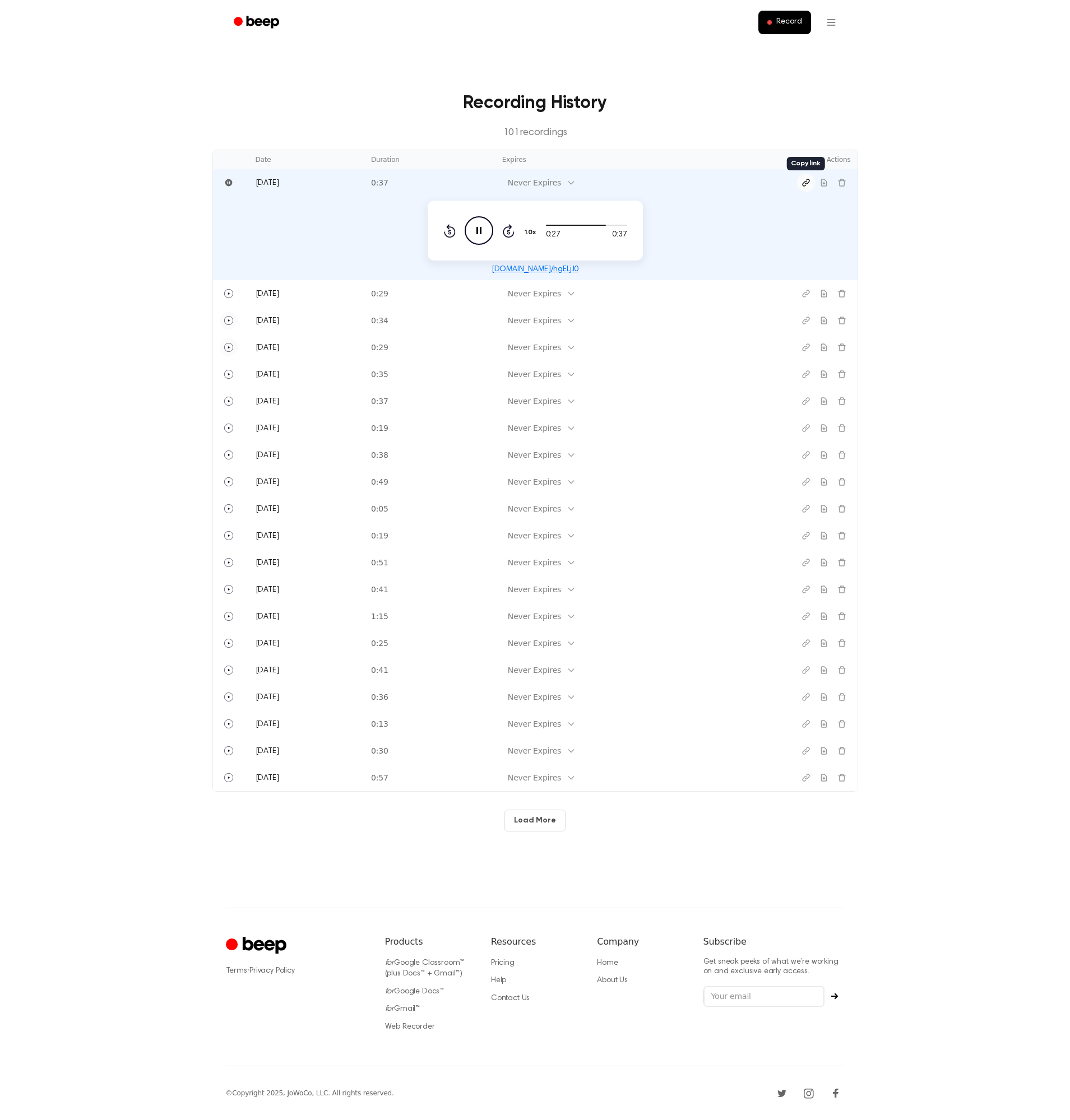
click at [804, 182] on icon "Copy link" at bounding box center [805, 183] width 7 height 7
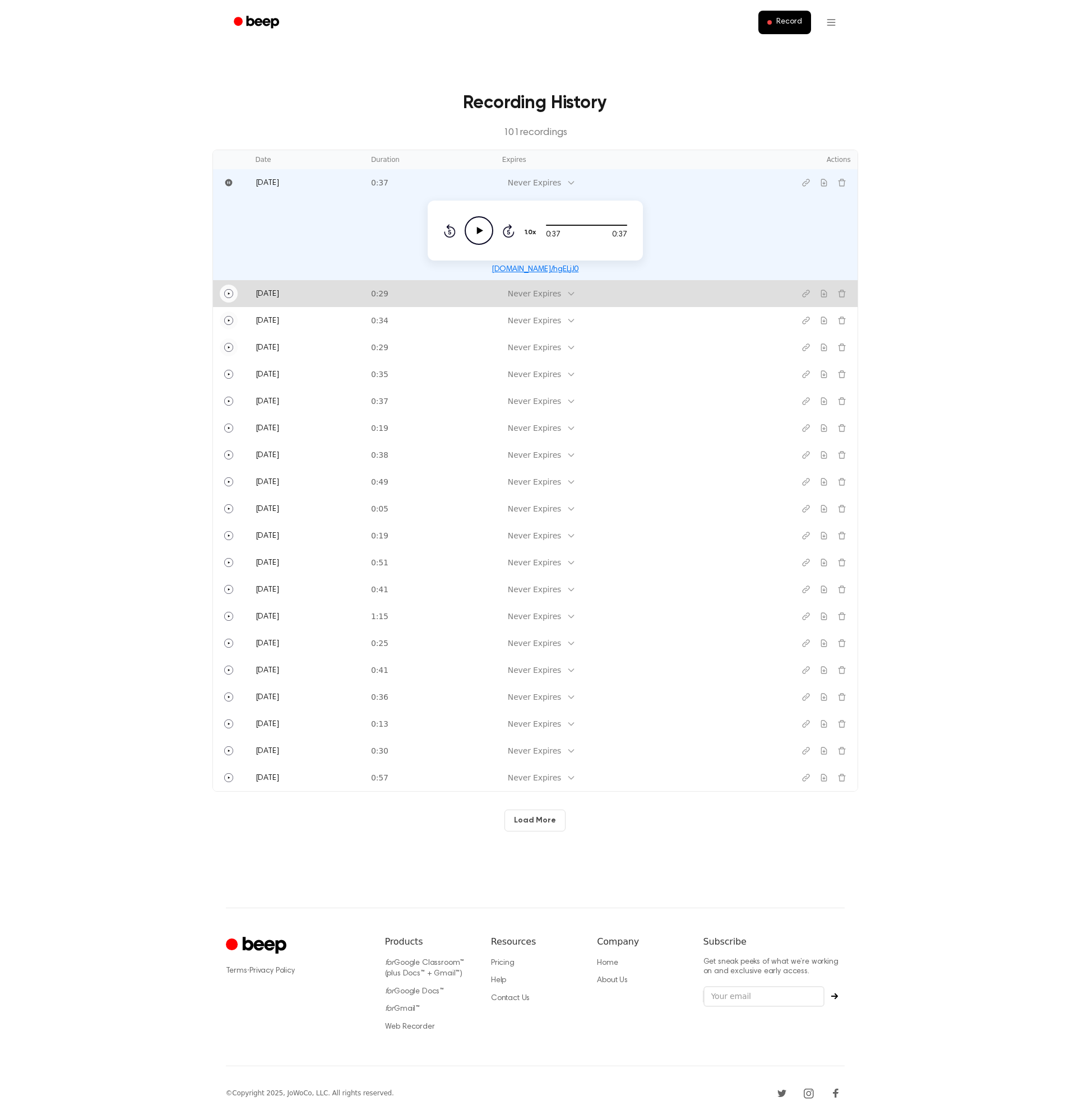
click at [228, 291] on icon "Play" at bounding box center [228, 293] width 9 height 9
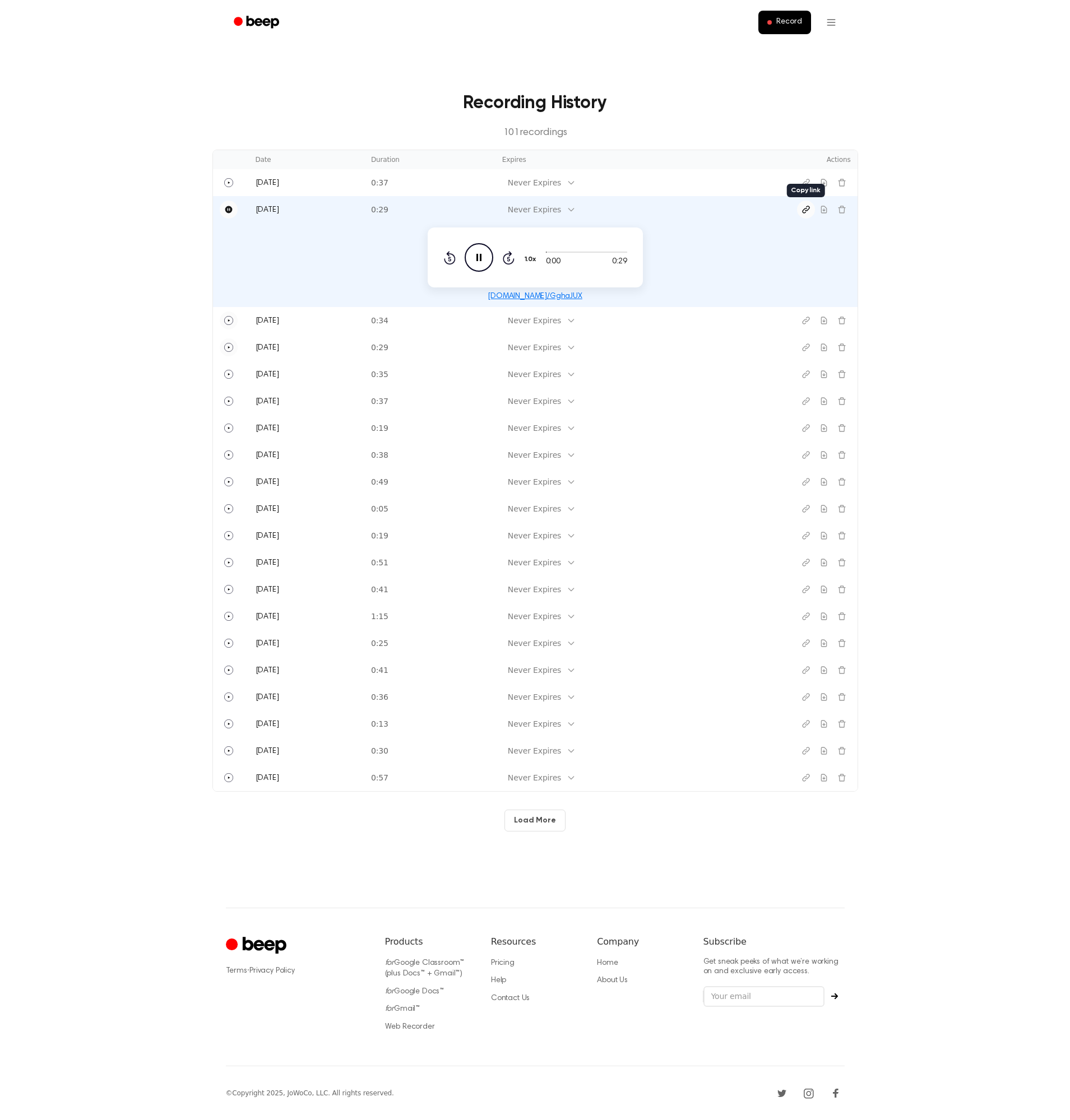
click at [803, 206] on icon "Copy link" at bounding box center [805, 210] width 9 height 9
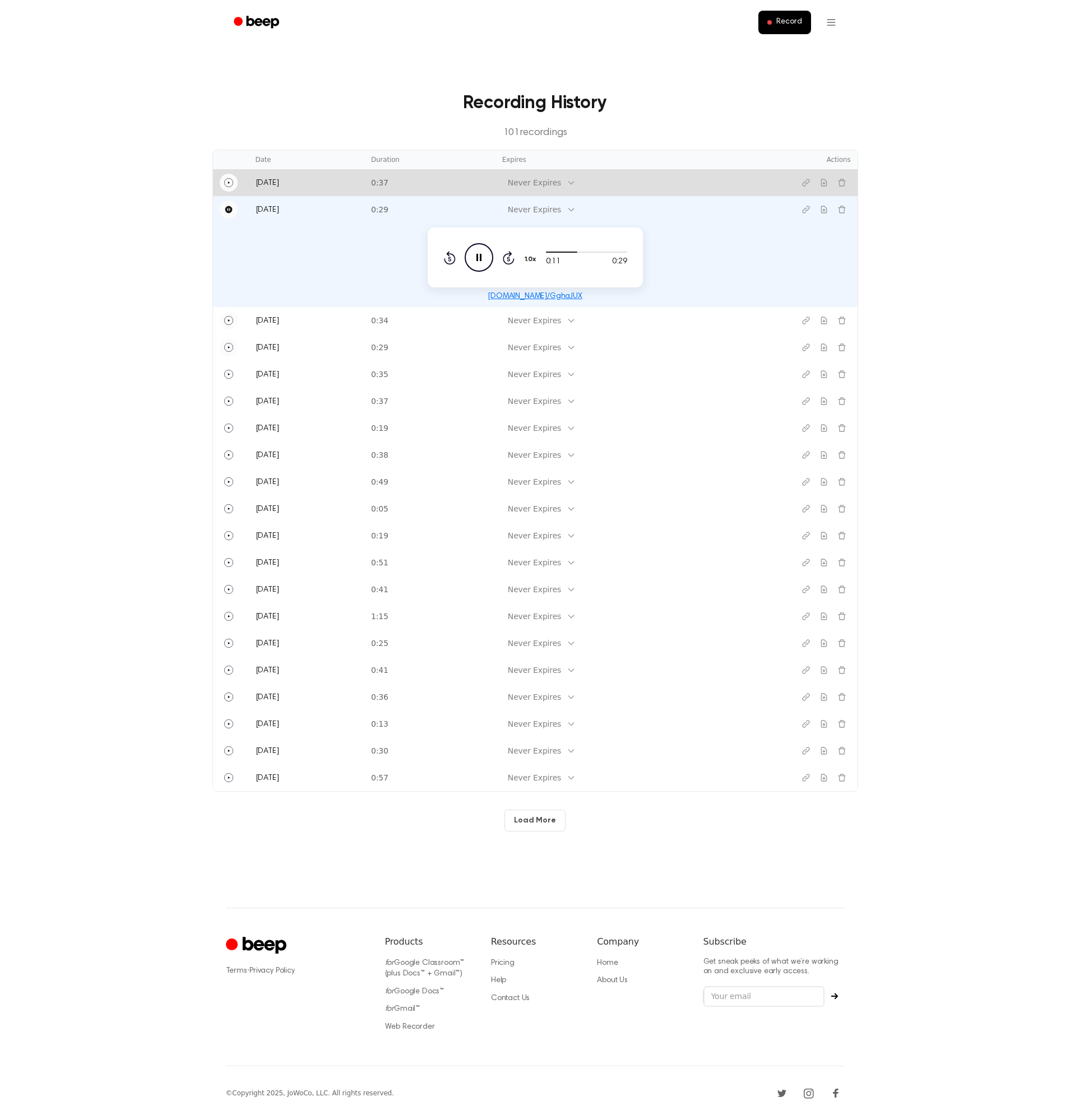
click at [222, 183] on button "Play" at bounding box center [228, 182] width 18 height 18
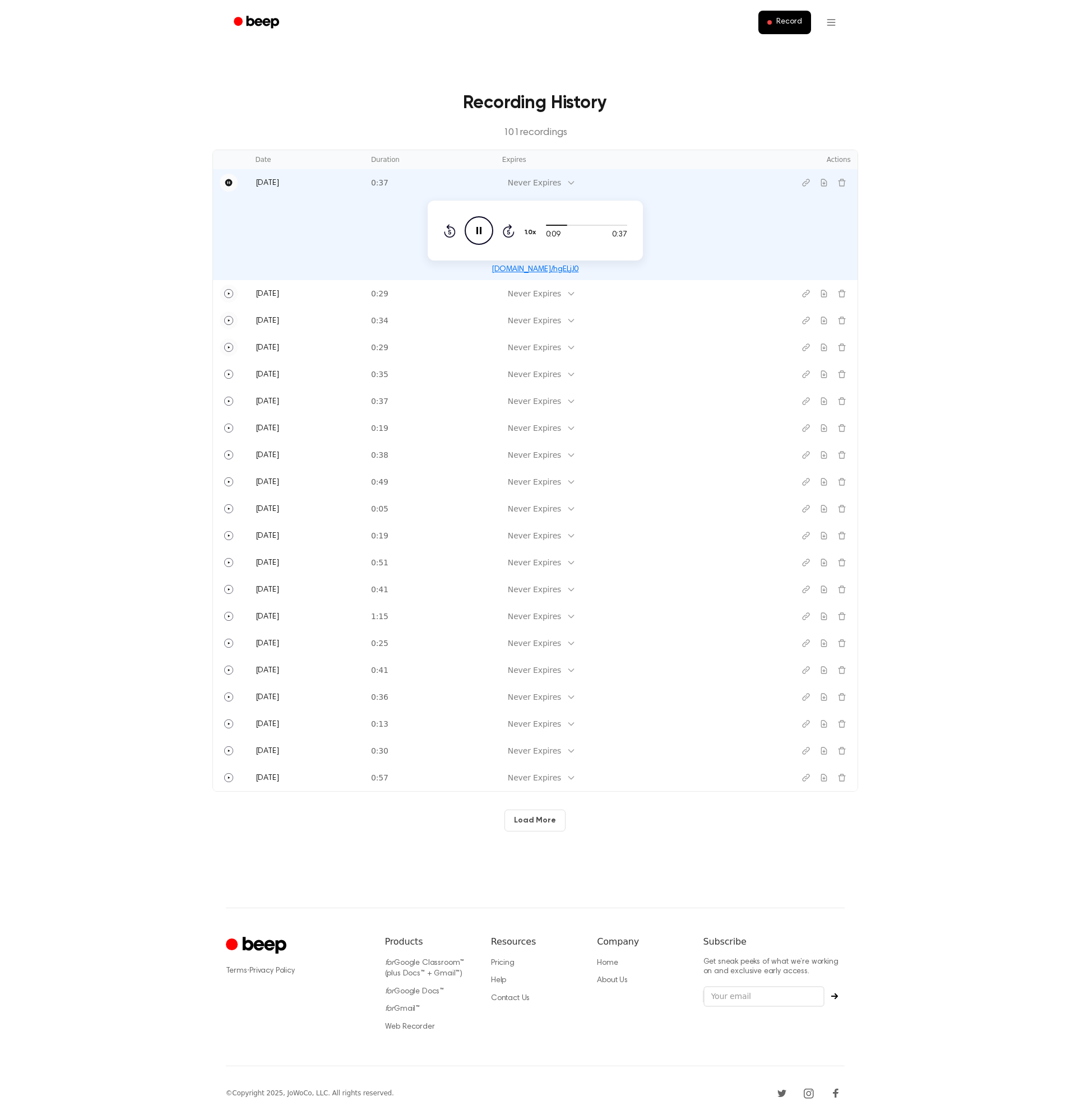
click at [229, 184] on icon "Pause" at bounding box center [228, 183] width 7 height 7
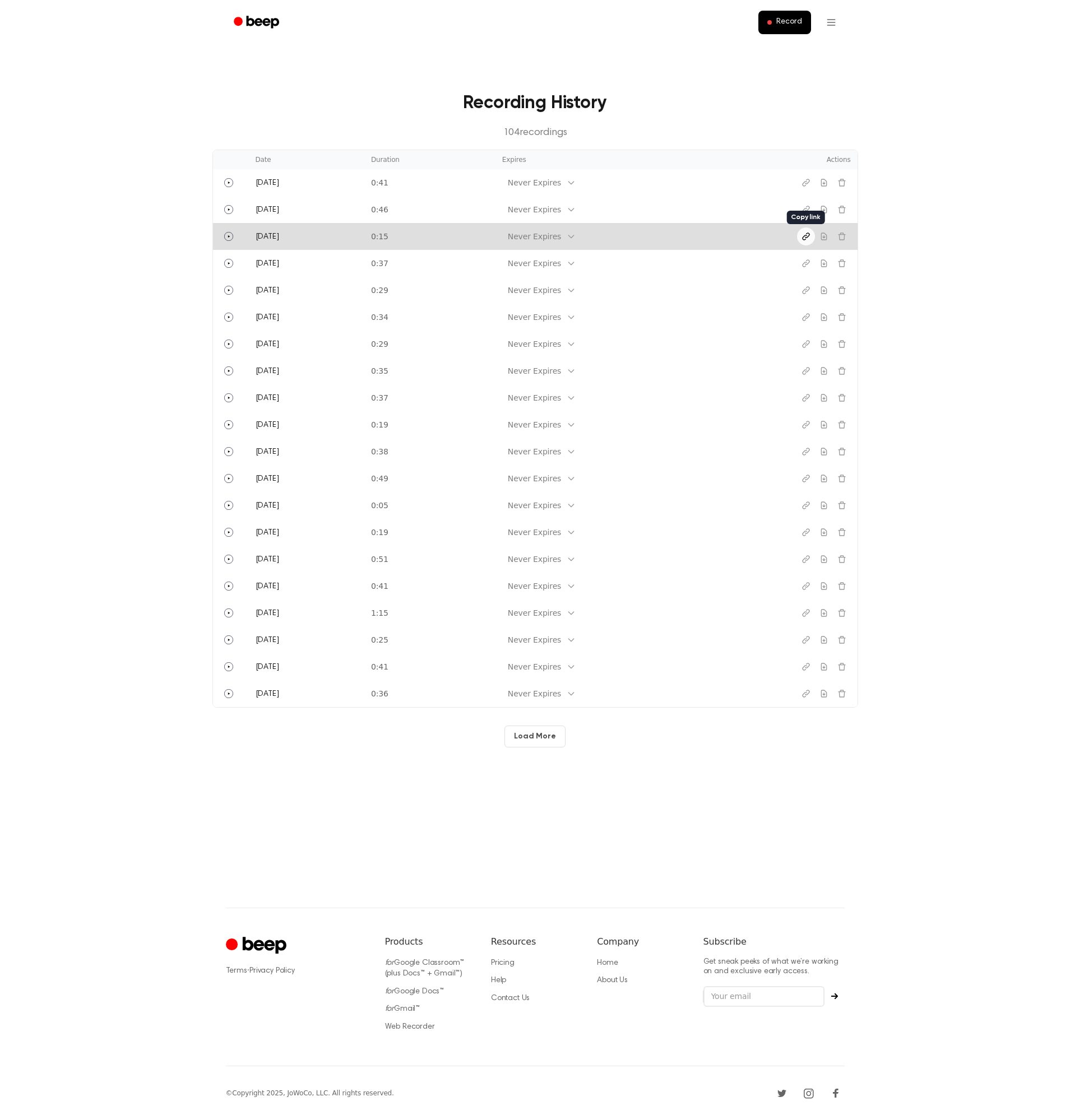
click at [802, 235] on icon "Copy link" at bounding box center [805, 236] width 9 height 9
click at [231, 240] on icon "Play" at bounding box center [228, 236] width 9 height 9
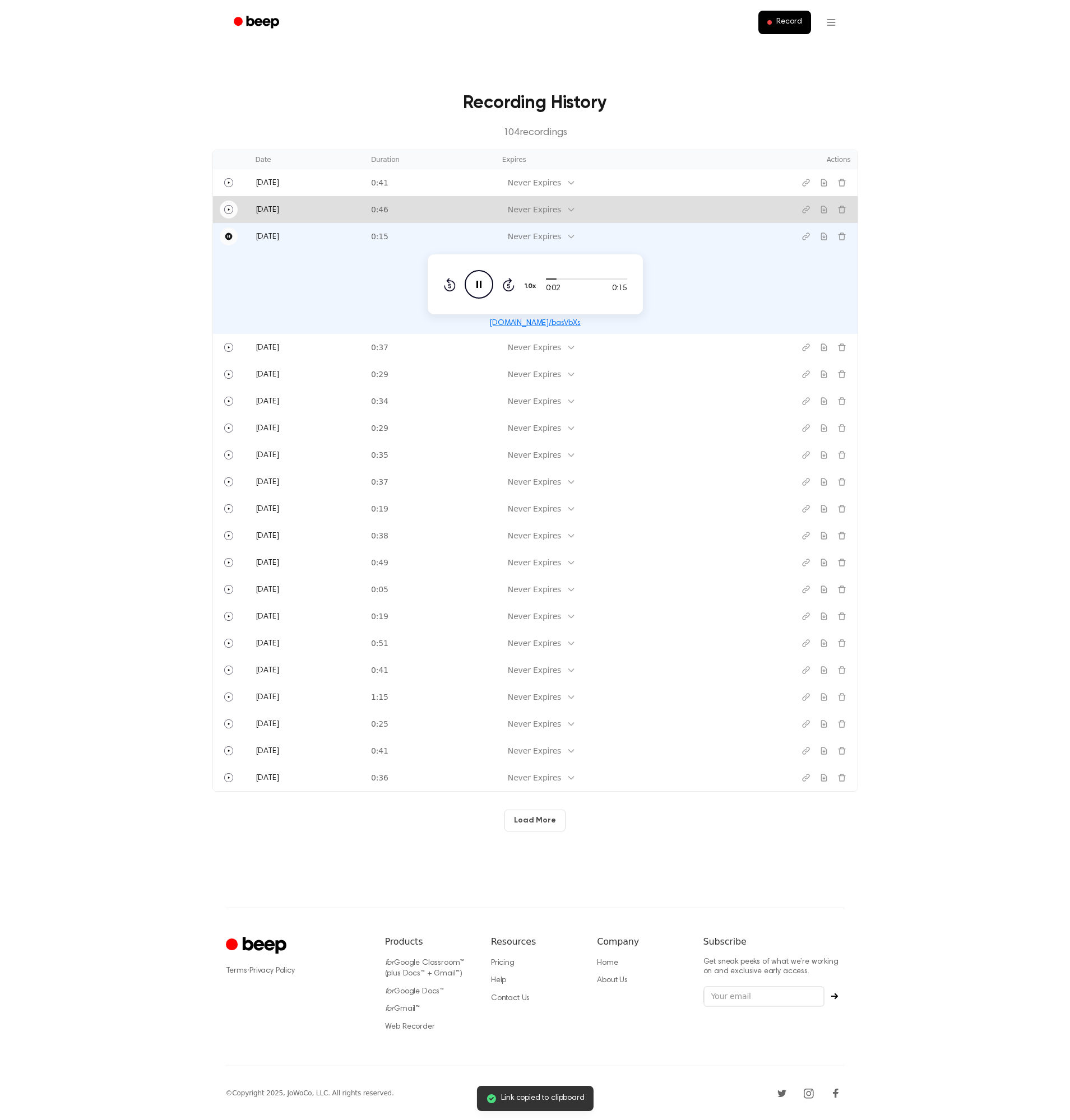
click at [228, 208] on icon "Play" at bounding box center [228, 210] width 9 height 9
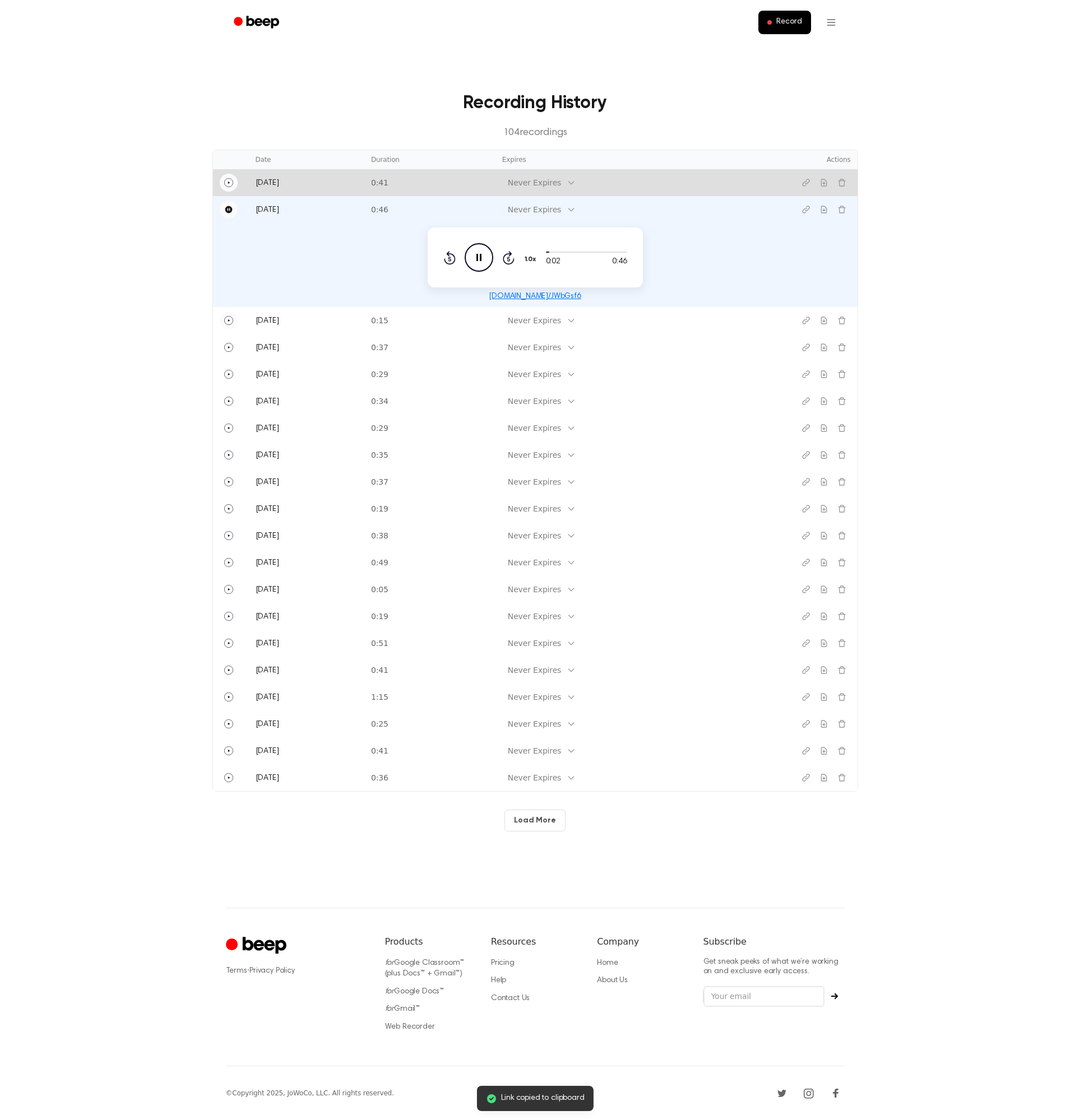
click at [230, 179] on icon "Play" at bounding box center [228, 183] width 9 height 9
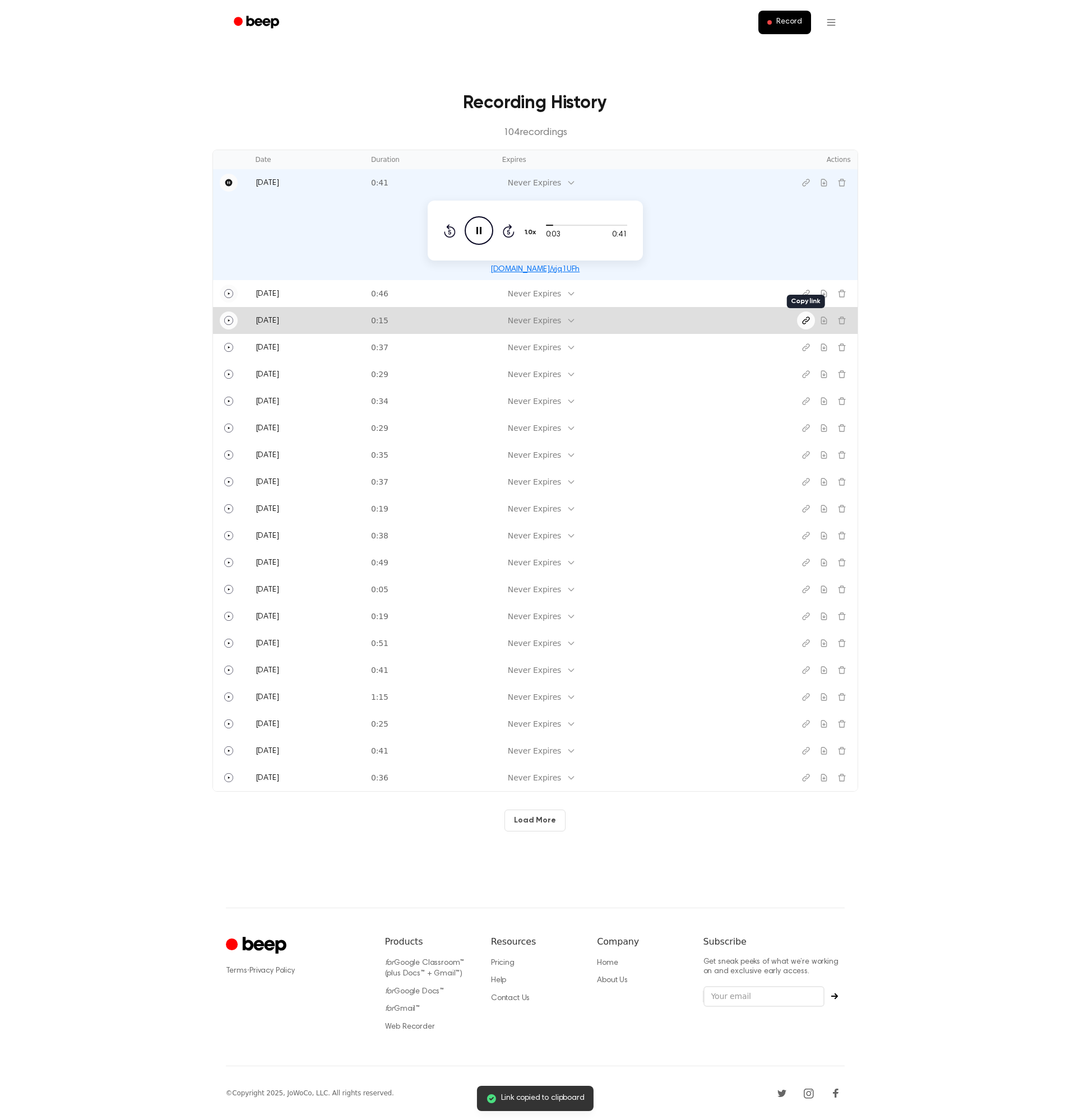
click at [802, 321] on icon "Copy link" at bounding box center [805, 321] width 9 height 9
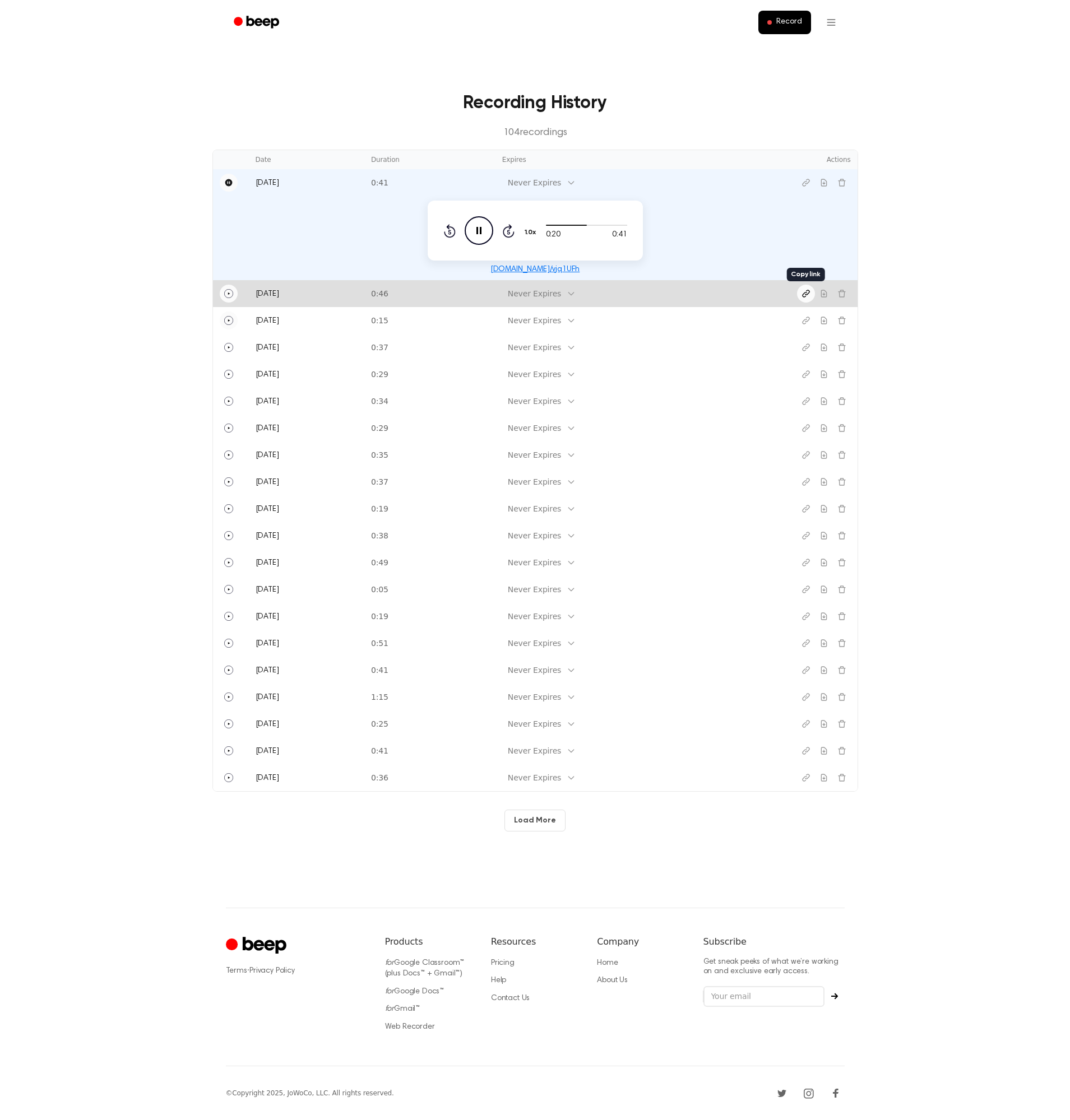
click at [808, 298] on button "Copy link" at bounding box center [805, 293] width 18 height 18
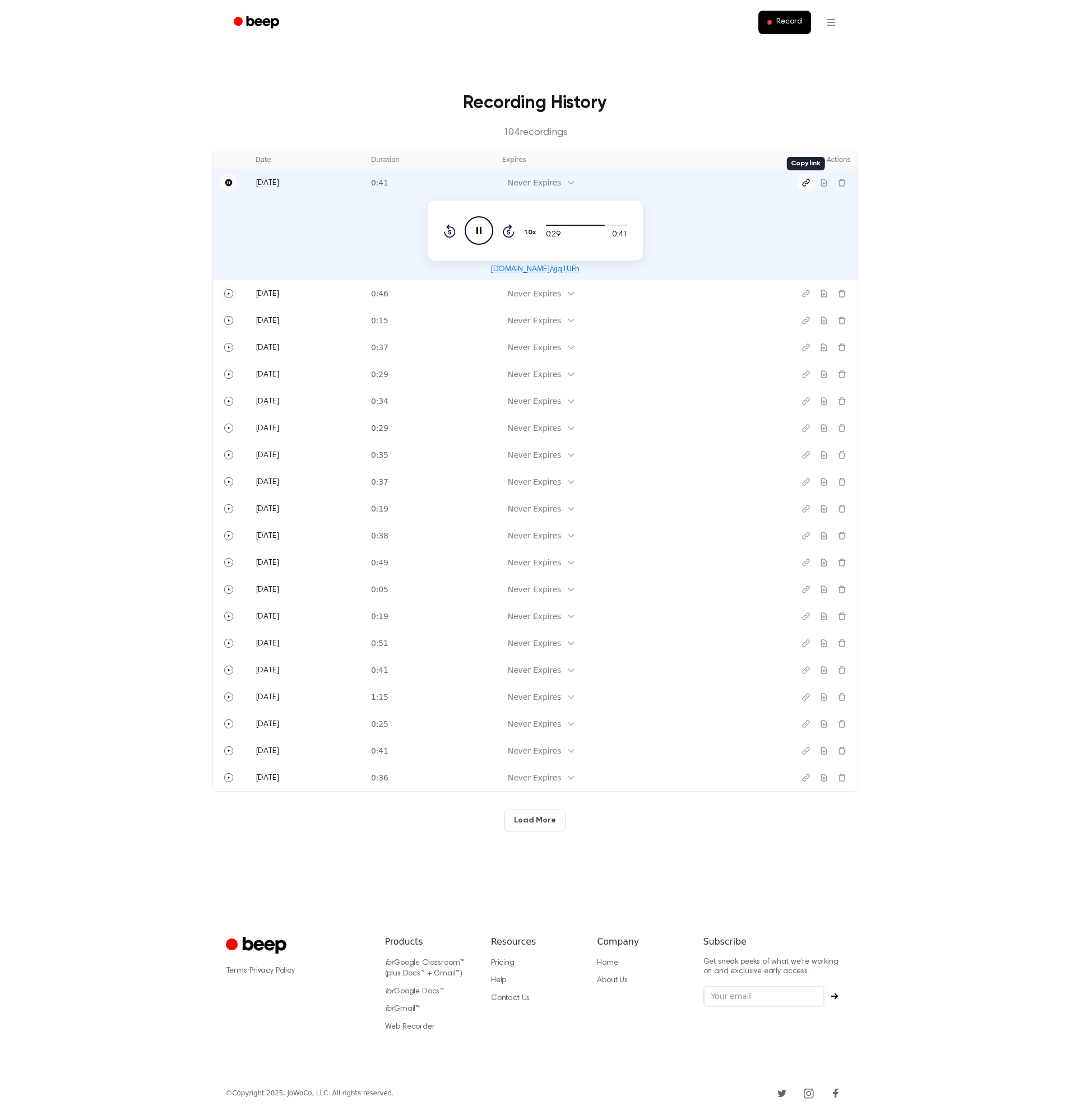
click at [800, 180] on button "Copy link" at bounding box center [805, 182] width 18 height 18
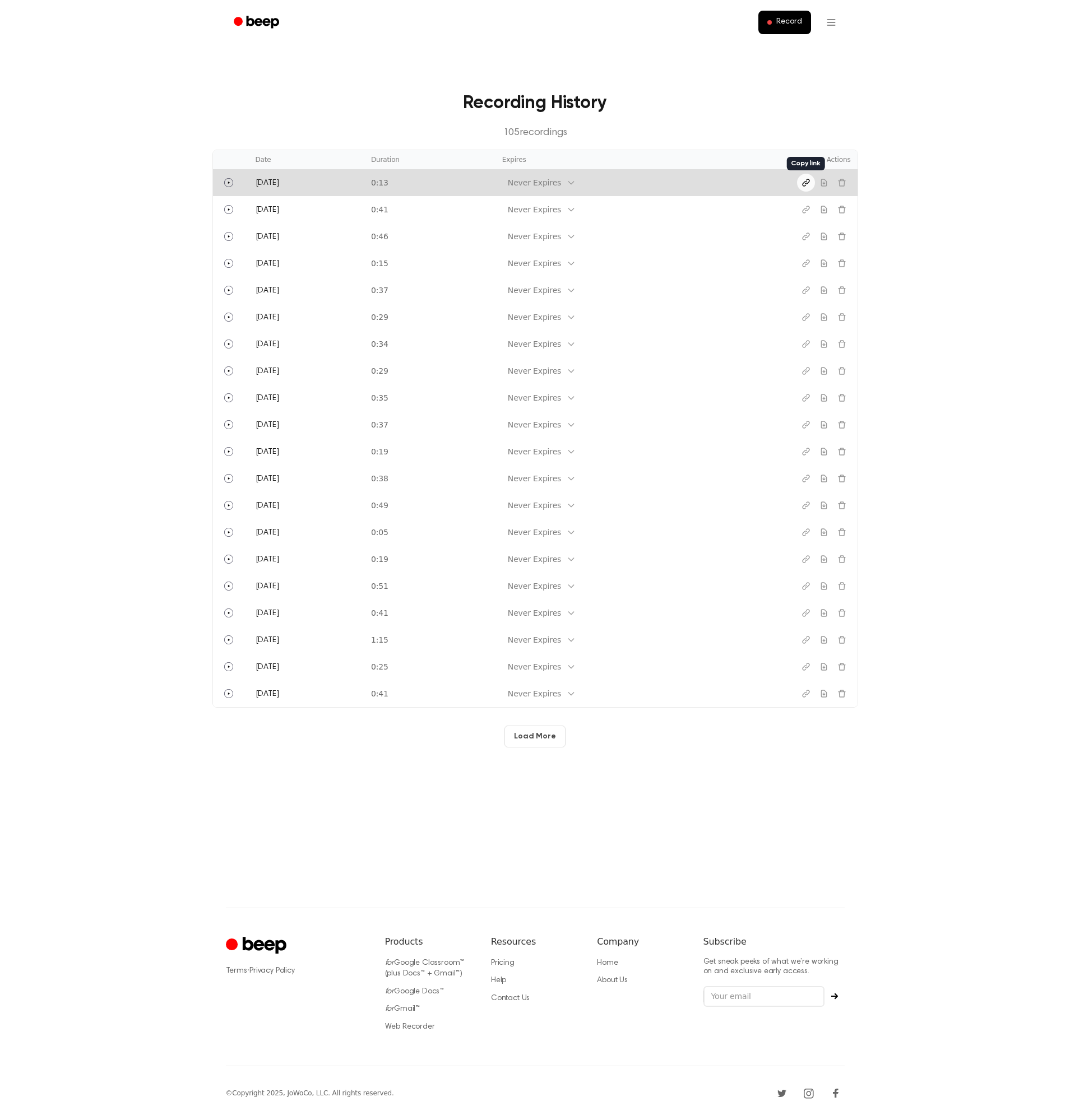
click at [806, 185] on icon "Copy link" at bounding box center [805, 183] width 9 height 9
